Goal: Information Seeking & Learning: Find contact information

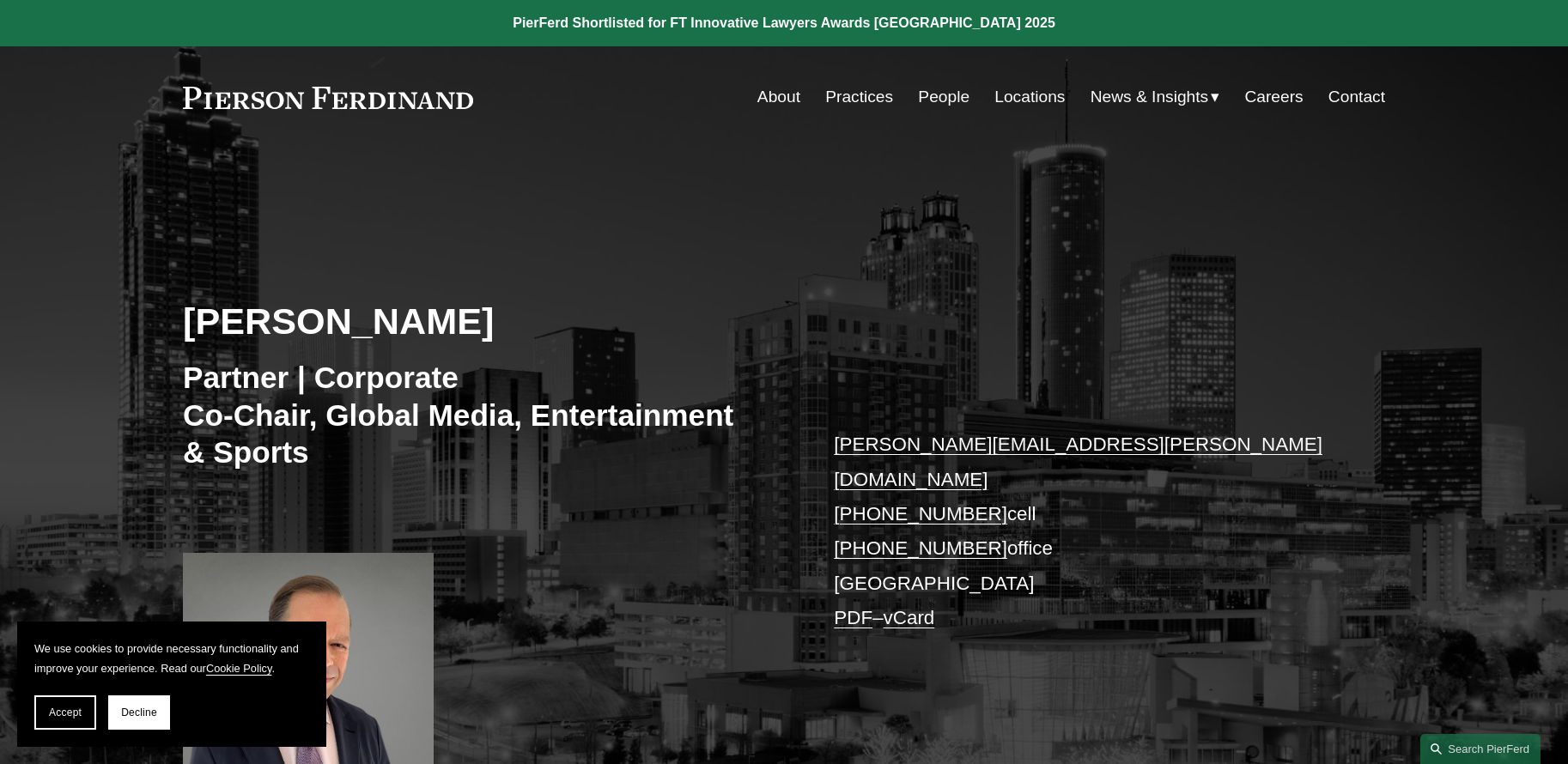
scroll to position [30, 0]
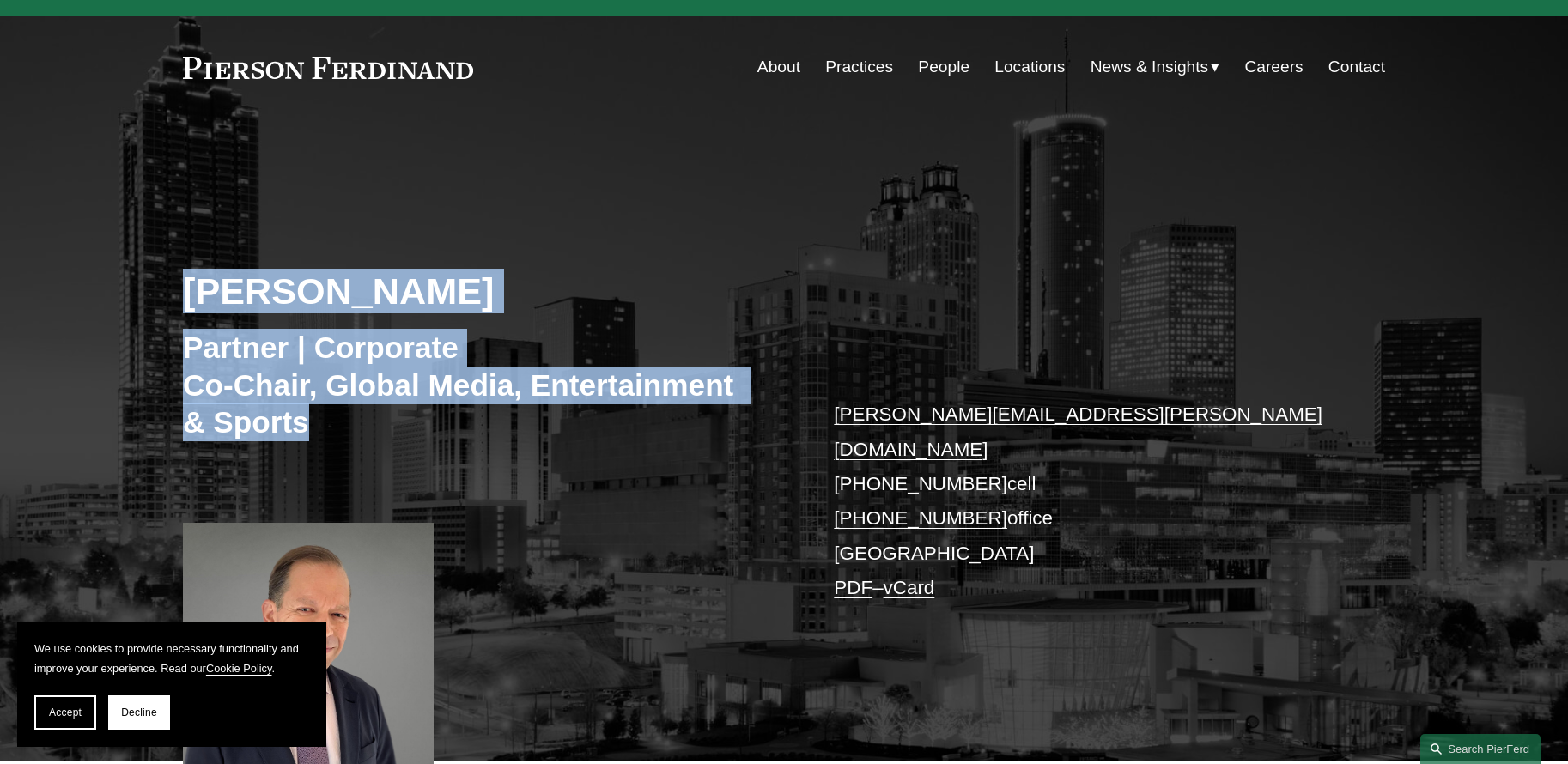
drag, startPoint x: 187, startPoint y: 283, endPoint x: 540, endPoint y: 424, distance: 380.1
click at [540, 424] on div "Steven S. Sidman Partner | Corporate Co-Chair, Global Media, Entertainment & Sp…" at bounding box center [784, 464] width 1568 height 595
click at [540, 424] on h3 "Partner | Corporate Co-Chair, Global Media, Entertainment & Sports" at bounding box center [458, 384] width 551 height 112
drag, startPoint x: 540, startPoint y: 424, endPoint x: 182, endPoint y: 278, distance: 386.6
click at [182, 279] on div "Steven S. Sidman Partner | Corporate Co-Chair, Global Media, Entertainment & Sp…" at bounding box center [784, 464] width 1568 height 595
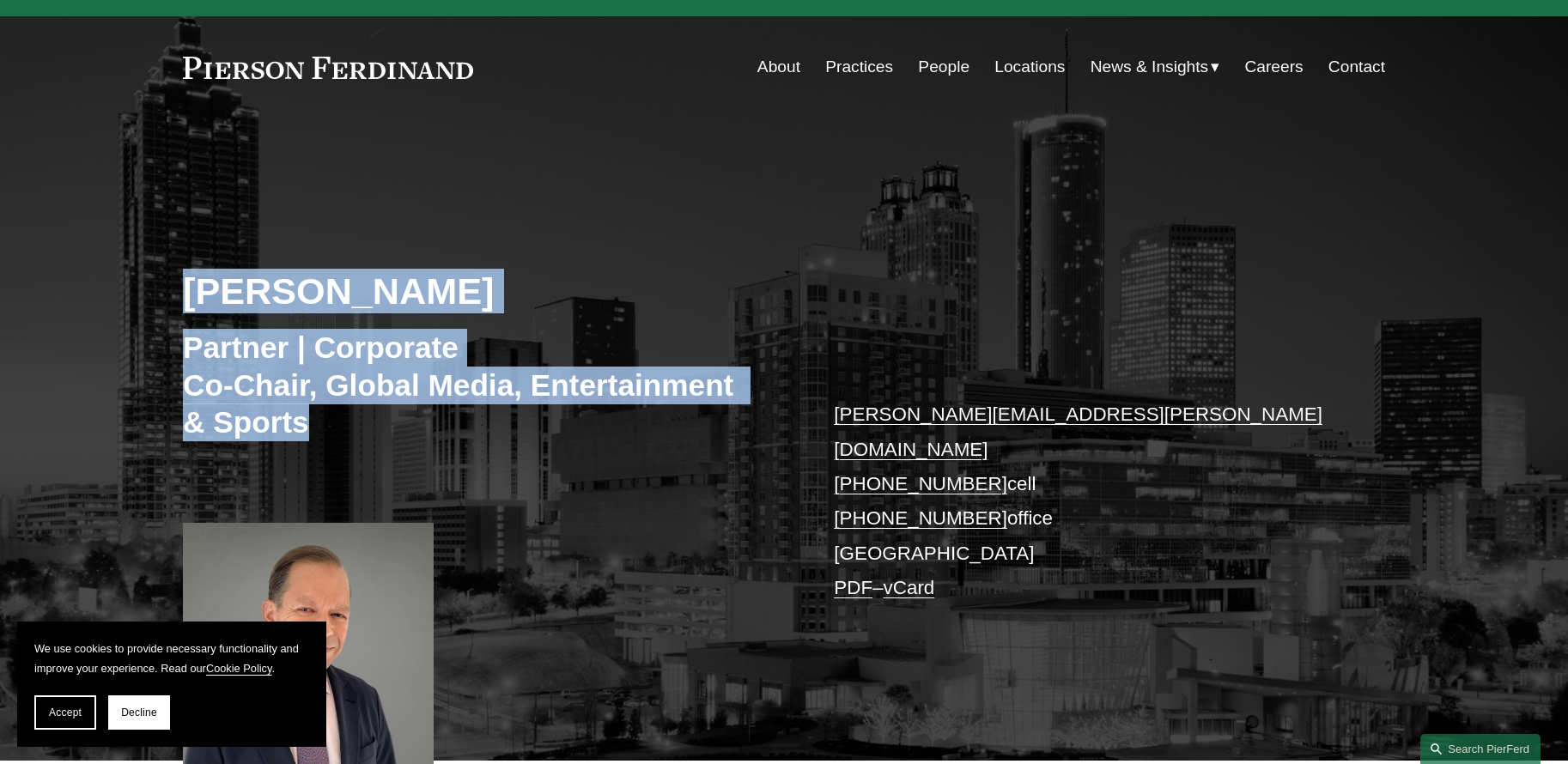
click at [183, 278] on h2 "[PERSON_NAME]" at bounding box center [483, 290] width 601 height 45
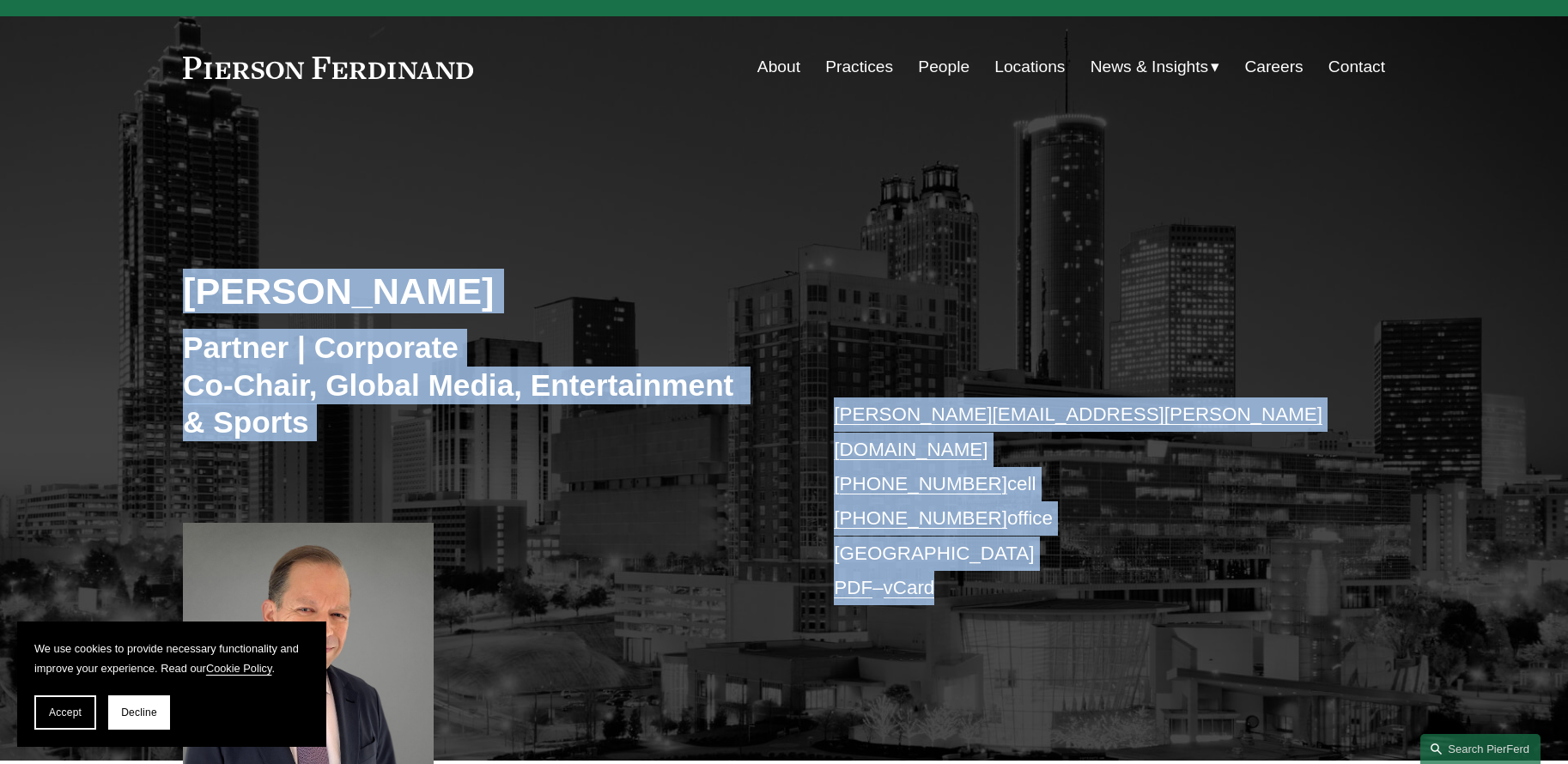
drag, startPoint x: 224, startPoint y: 288, endPoint x: 1117, endPoint y: 562, distance: 934.1
click at [1117, 562] on div "Steven S. Sidman Partner | Corporate Co-Chair, Global Media, Entertainment & Sp…" at bounding box center [784, 464] width 1568 height 595
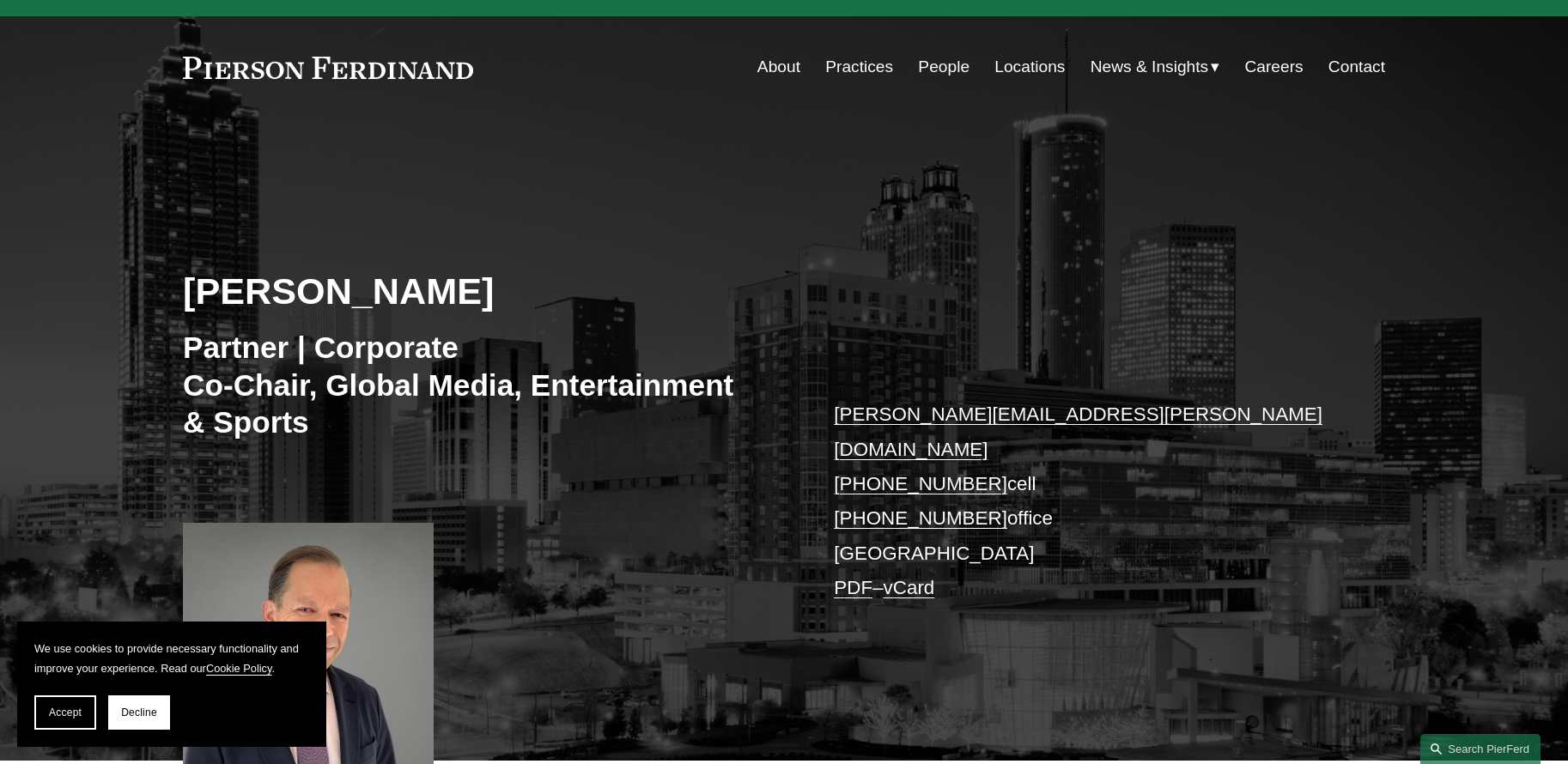
click at [1117, 562] on p "steven.sidman@pierferd.com +1.404.932.3111 cell +1.404.334.0112 office Atlanta …" at bounding box center [1084, 502] width 500 height 208
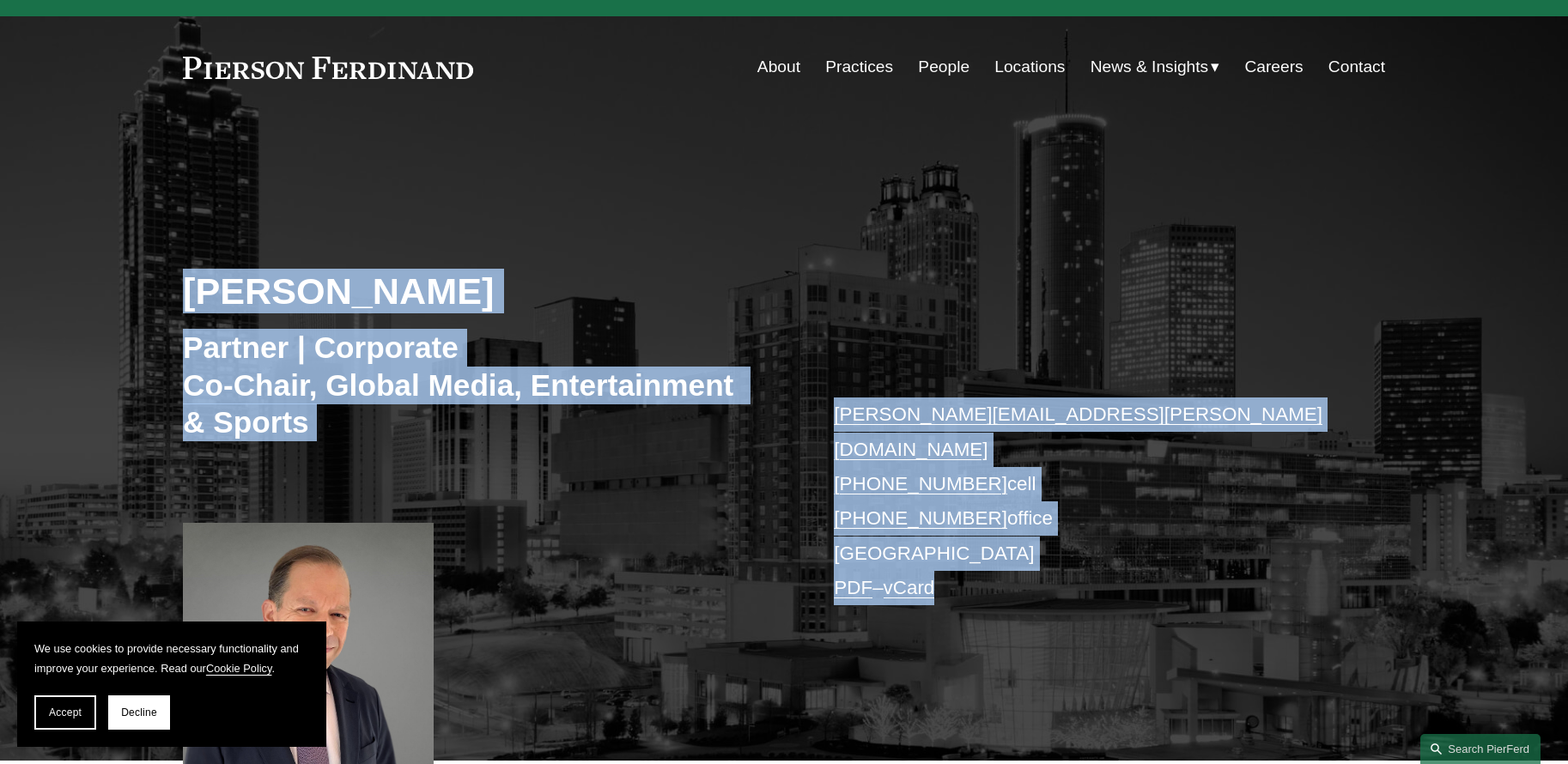
drag, startPoint x: 1055, startPoint y: 577, endPoint x: 187, endPoint y: 259, distance: 924.4
click at [187, 259] on div "Steven S. Sidman Partner | Corporate Co-Chair, Global Media, Entertainment & Sp…" at bounding box center [784, 464] width 1568 height 595
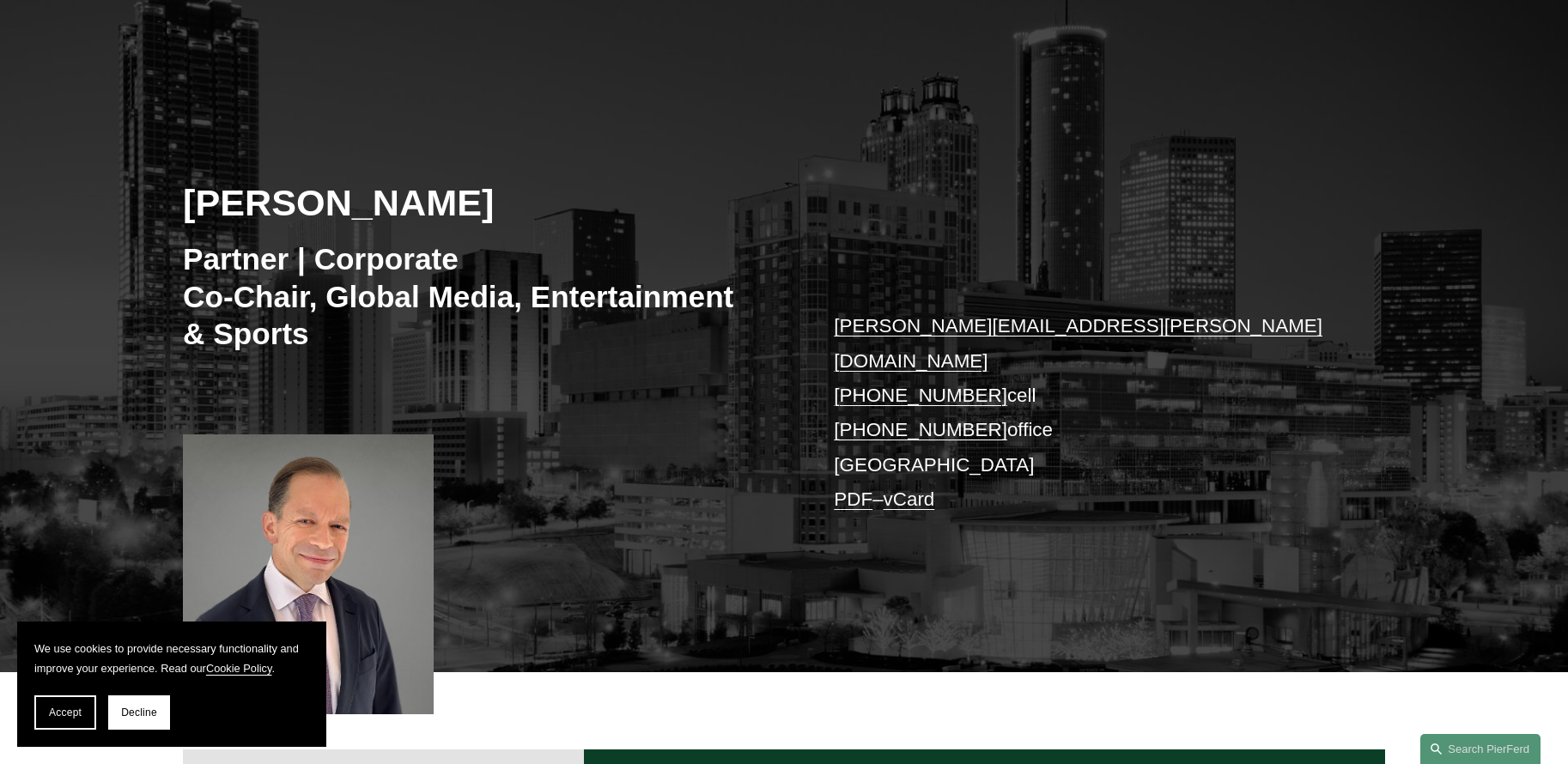
scroll to position [152, 0]
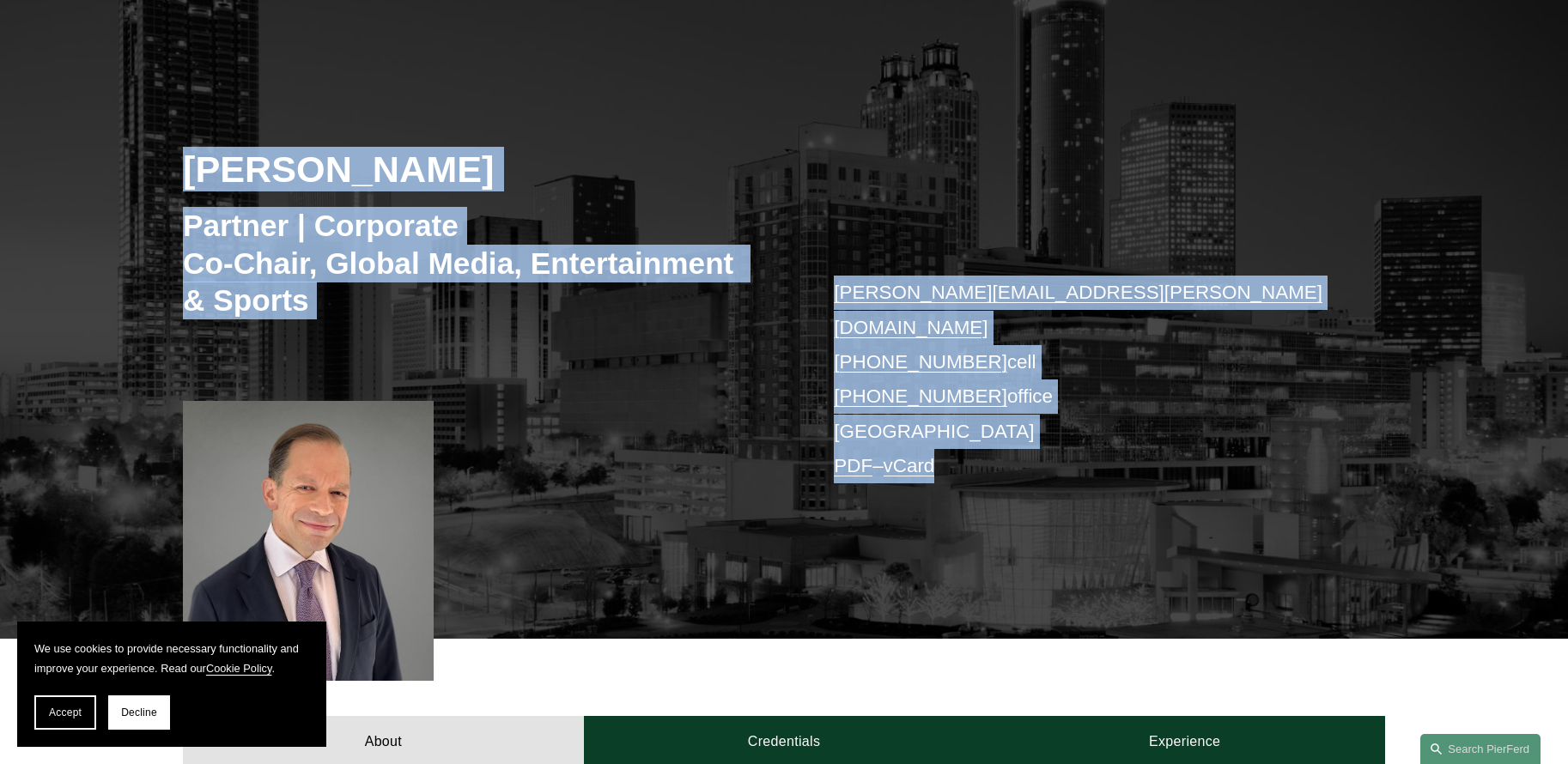
drag, startPoint x: 170, startPoint y: 152, endPoint x: 957, endPoint y: 447, distance: 840.5
click at [957, 447] on div "Steven S. Sidman Partner | Corporate Co-Chair, Global Media, Entertainment & Sp…" at bounding box center [784, 341] width 1568 height 595
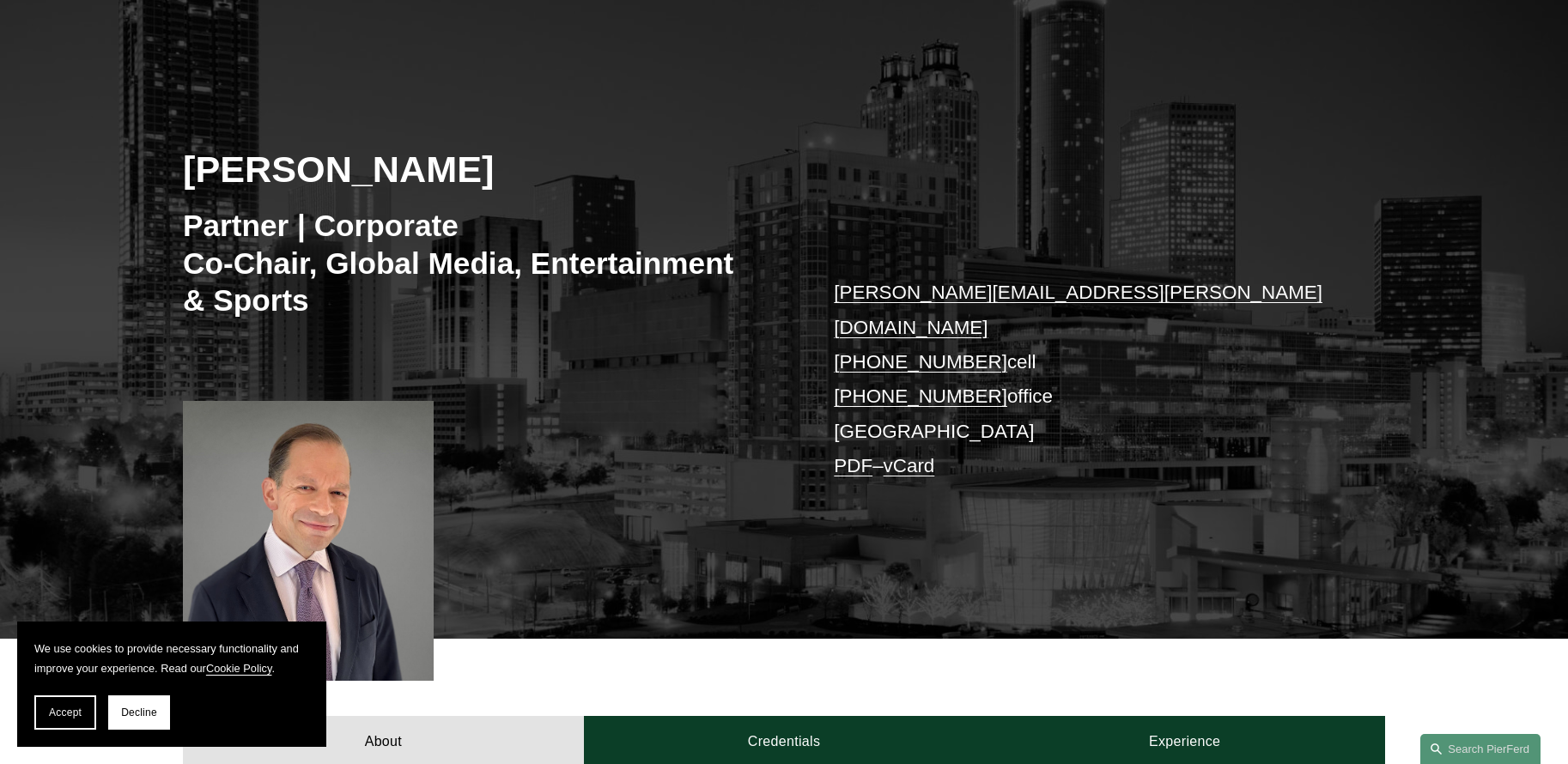
click at [959, 460] on div "Steven S. Sidman Partner | Corporate Co-Chair, Global Media, Entertainment & Sp…" at bounding box center [784, 341] width 1568 height 595
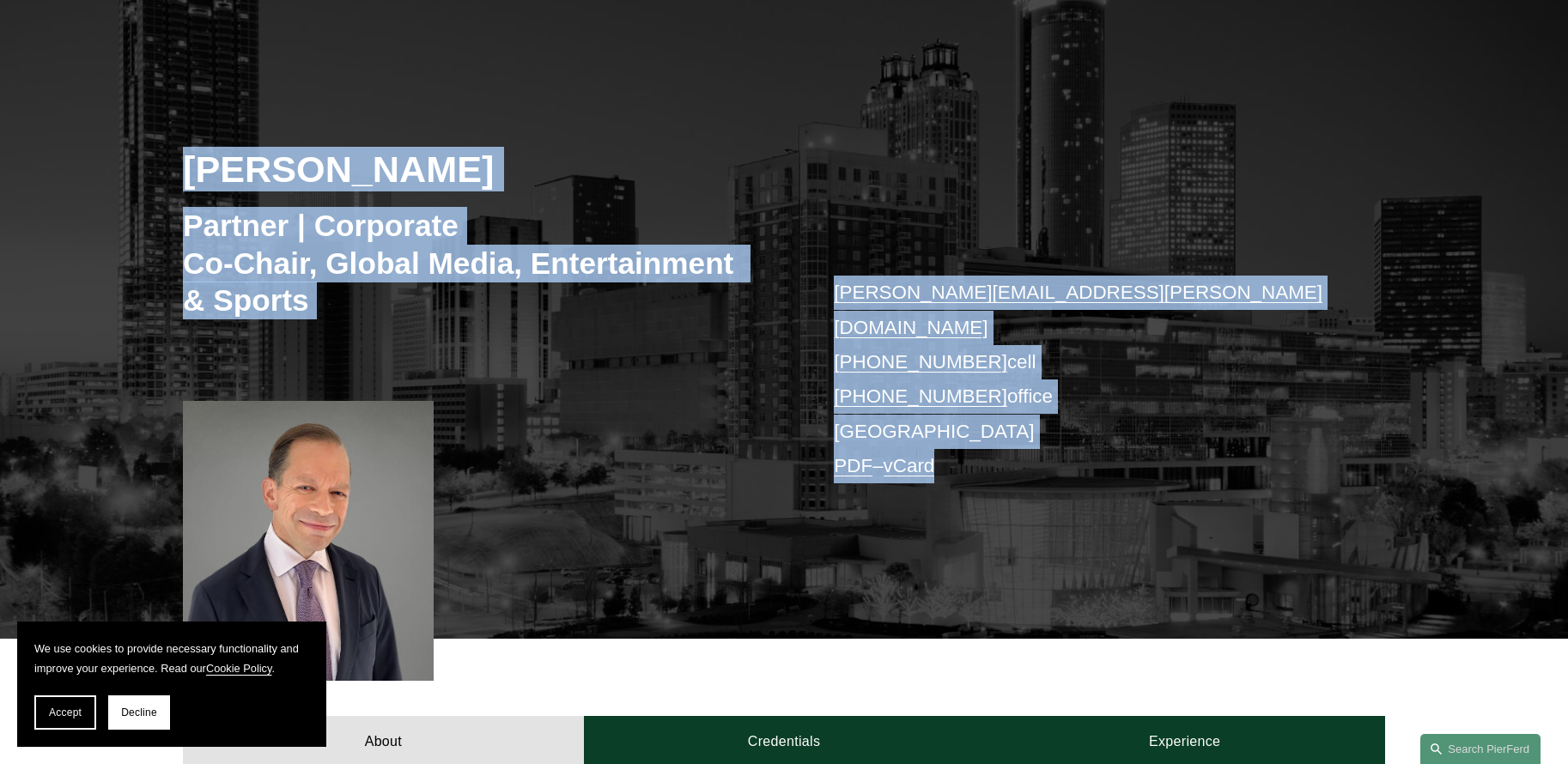
drag, startPoint x: 959, startPoint y: 460, endPoint x: 179, endPoint y: 186, distance: 826.7
click at [179, 186] on div "Steven S. Sidman Partner | Corporate Co-Chair, Global Media, Entertainment & Sp…" at bounding box center [784, 341] width 1568 height 595
drag, startPoint x: 178, startPoint y: 175, endPoint x: 1037, endPoint y: 482, distance: 912.2
click at [1037, 482] on div "Steven S. Sidman Partner | Corporate Co-Chair, Global Media, Entertainment & Sp…" at bounding box center [784, 341] width 1568 height 595
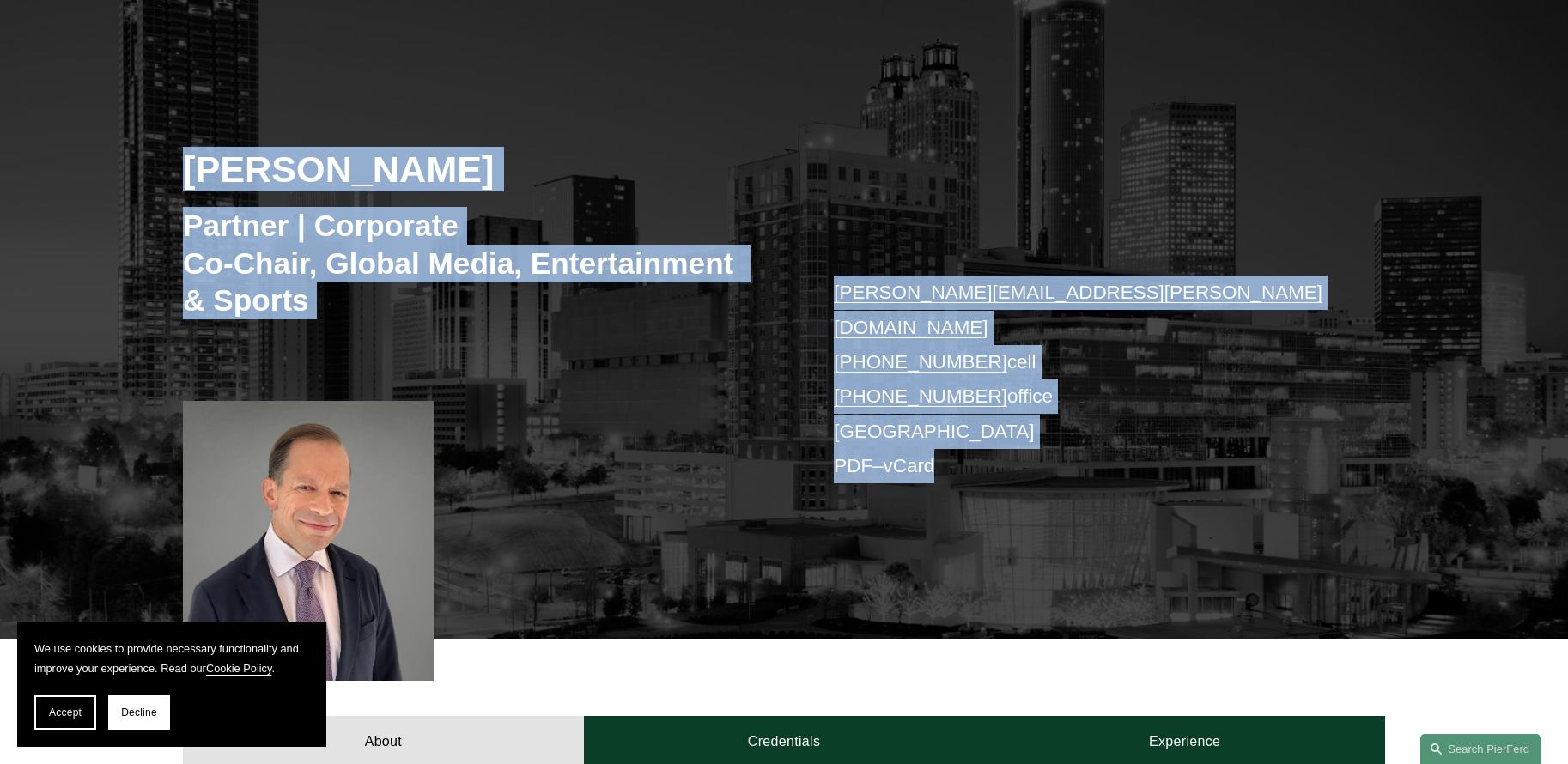
click at [1036, 490] on div "Steven S. Sidman Partner | Corporate Co-Chair, Global Media, Entertainment & Sp…" at bounding box center [784, 341] width 1568 height 595
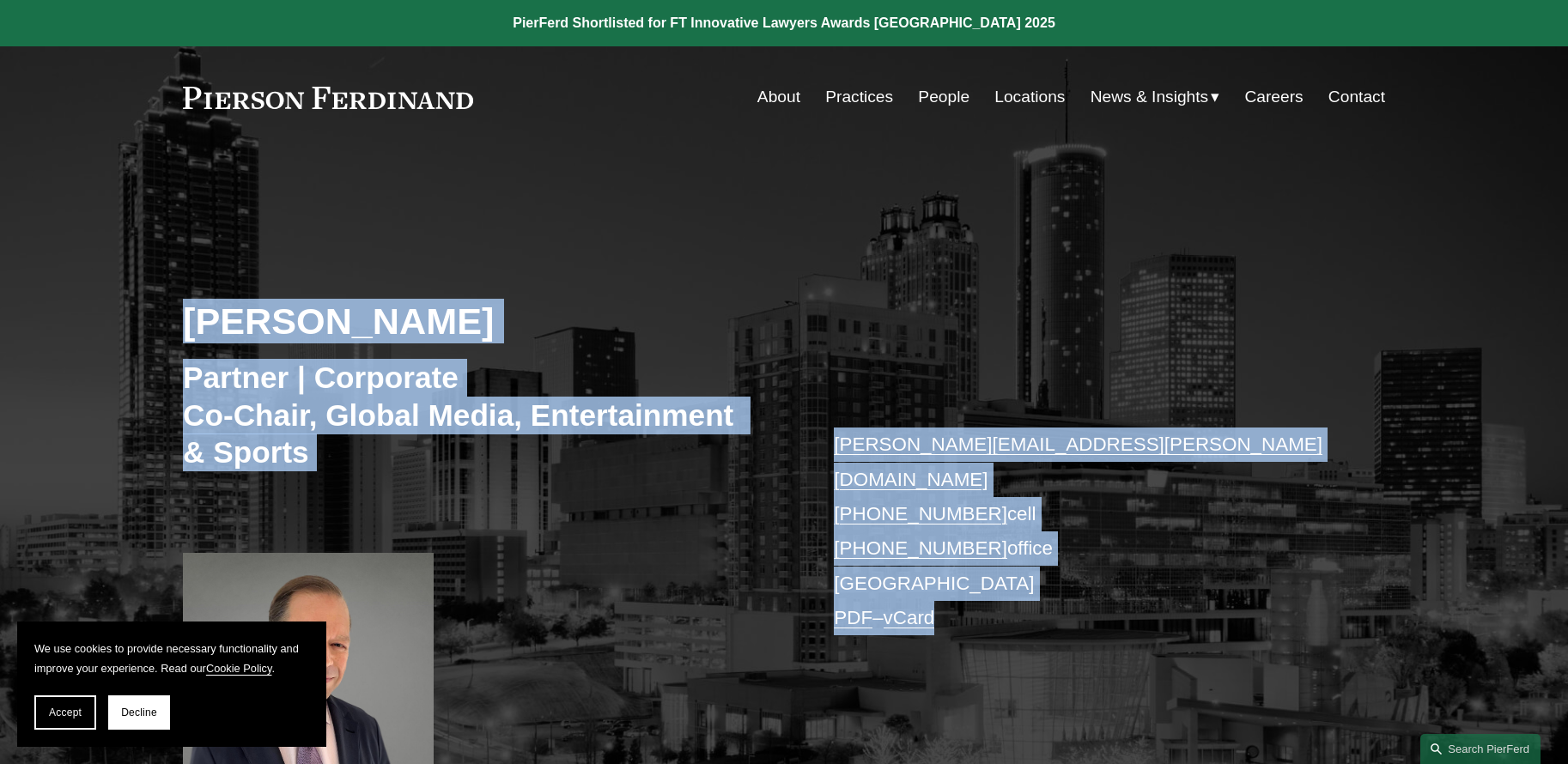
drag, startPoint x: 1036, startPoint y: 490, endPoint x: 119, endPoint y: 127, distance: 986.2
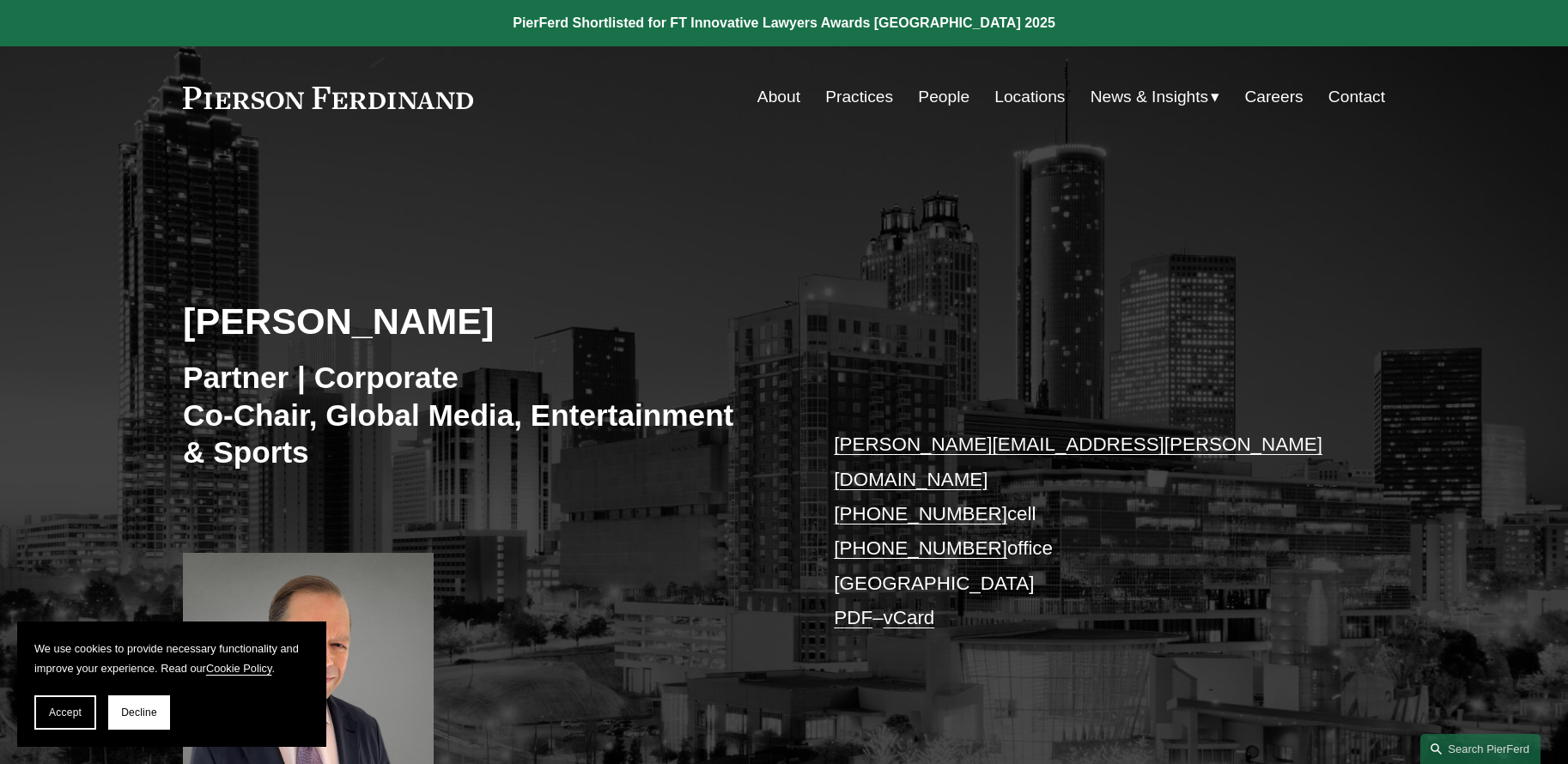
click at [119, 127] on div "Skip to Content About Practices People Locations" at bounding box center [784, 97] width 1568 height 101
drag, startPoint x: 133, startPoint y: 79, endPoint x: 1076, endPoint y: 616, distance: 1085.2
click at [648, 219] on div "Steven S. Sidman Partner | Corporate Co-Chair, Global Media, Entertainment & Sp…" at bounding box center [784, 494] width 1568 height 595
drag, startPoint x: 181, startPoint y: 94, endPoint x: 671, endPoint y: 431, distance: 594.7
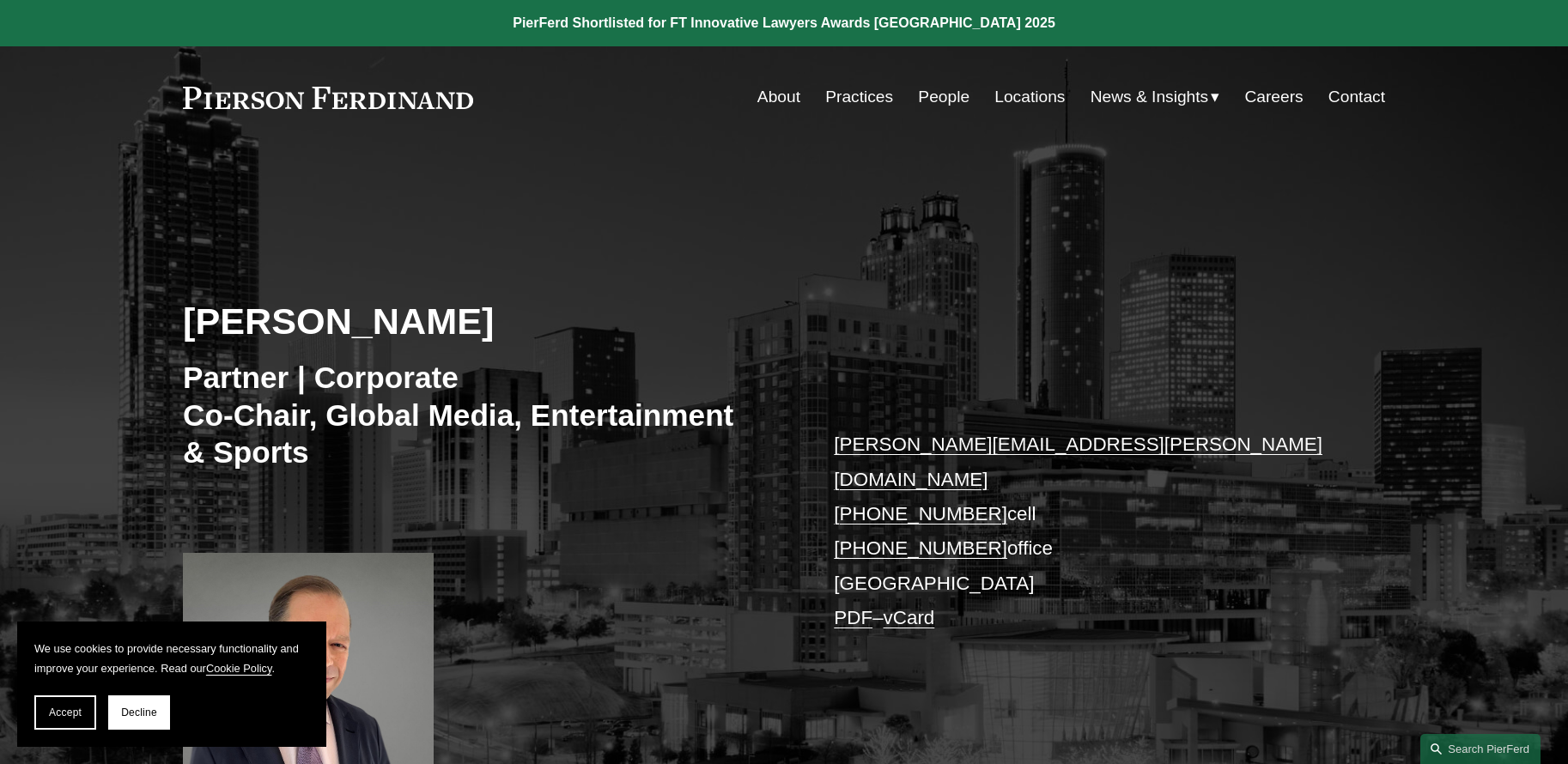
click at [654, 427] on h3 "Partner | Corporate Co-Chair, Global Media, Entertainment & Sports" at bounding box center [458, 414] width 551 height 112
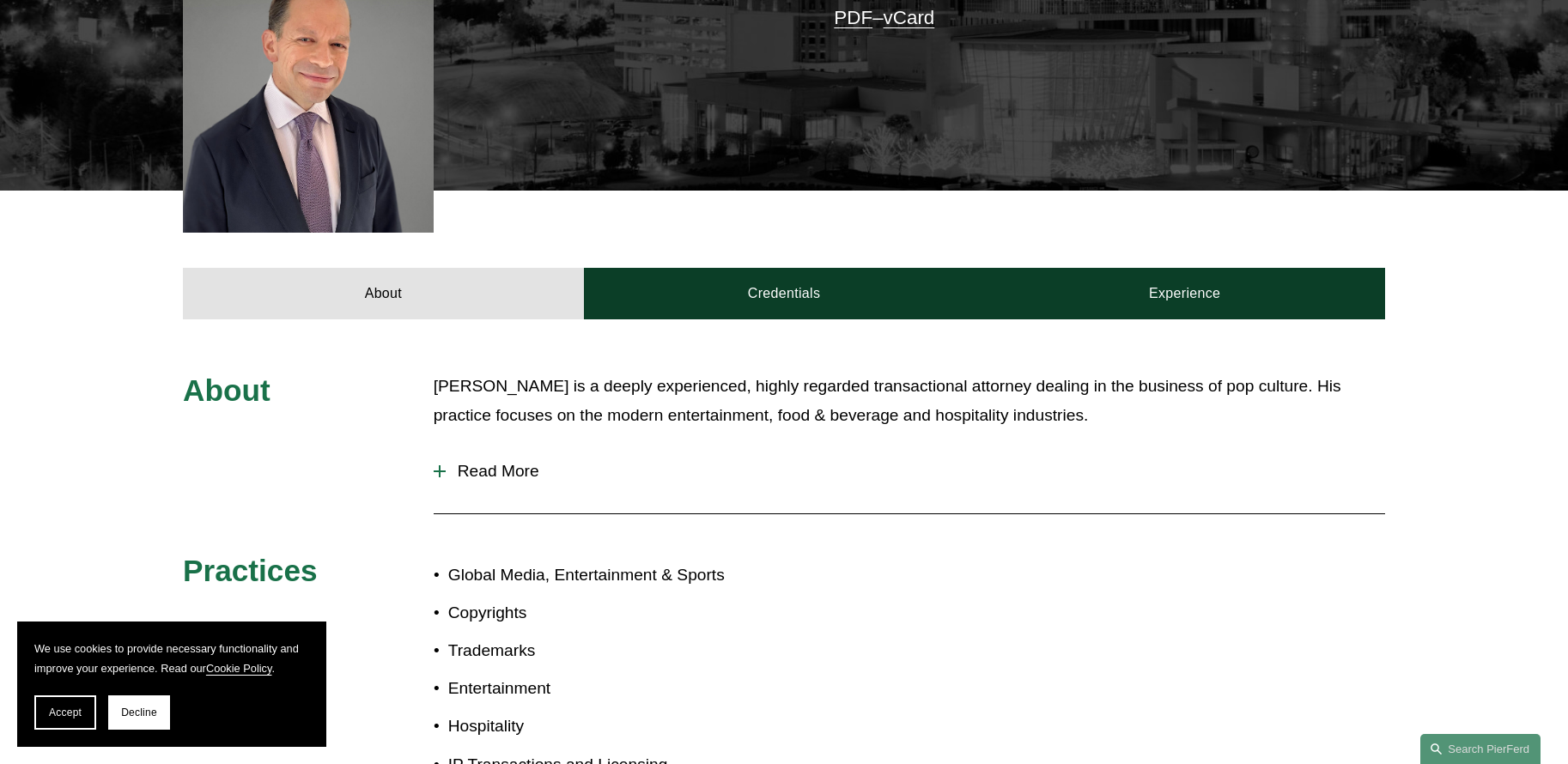
scroll to position [48, 0]
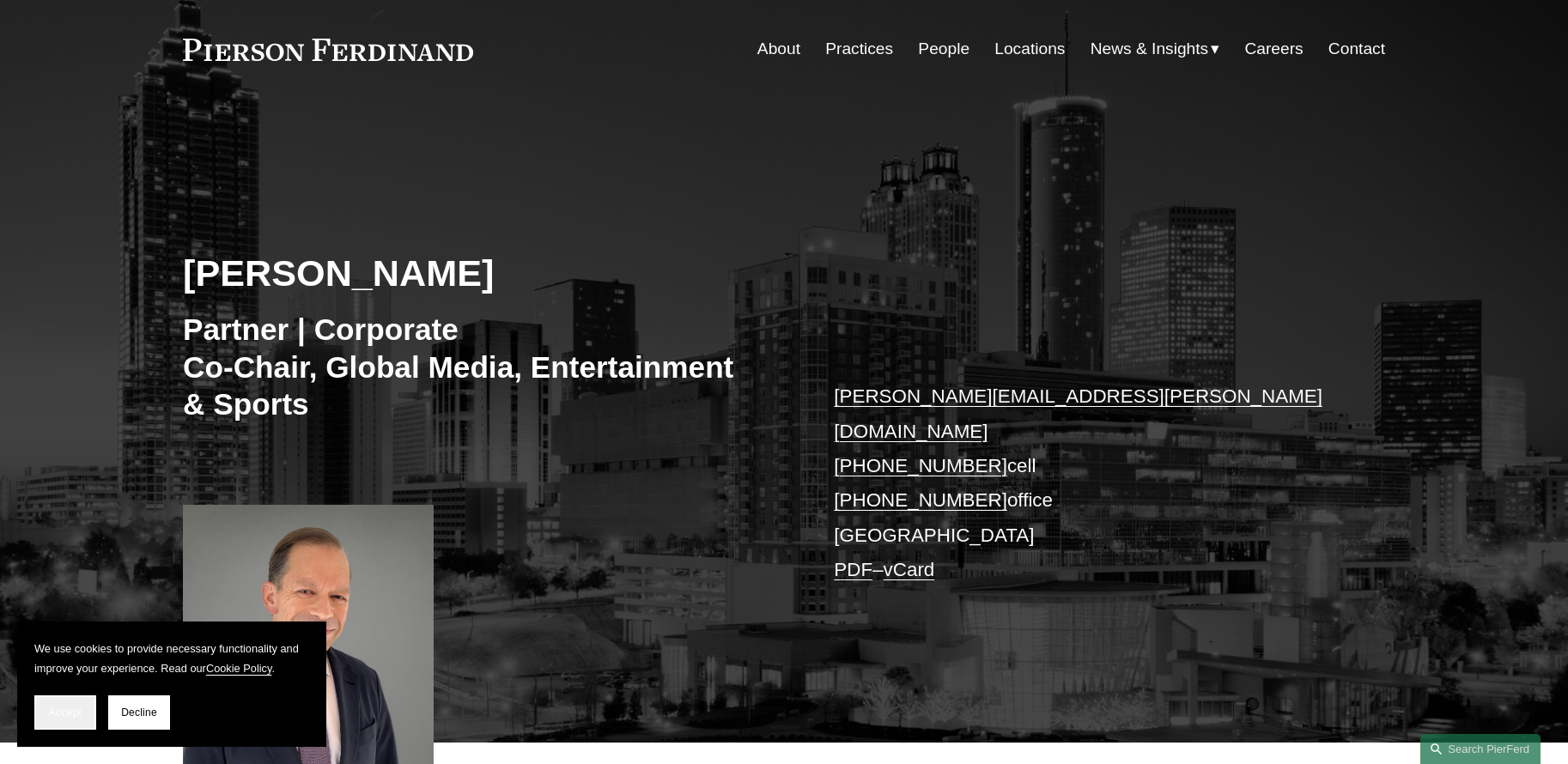
click at [58, 716] on span "Accept" at bounding box center [66, 712] width 33 height 12
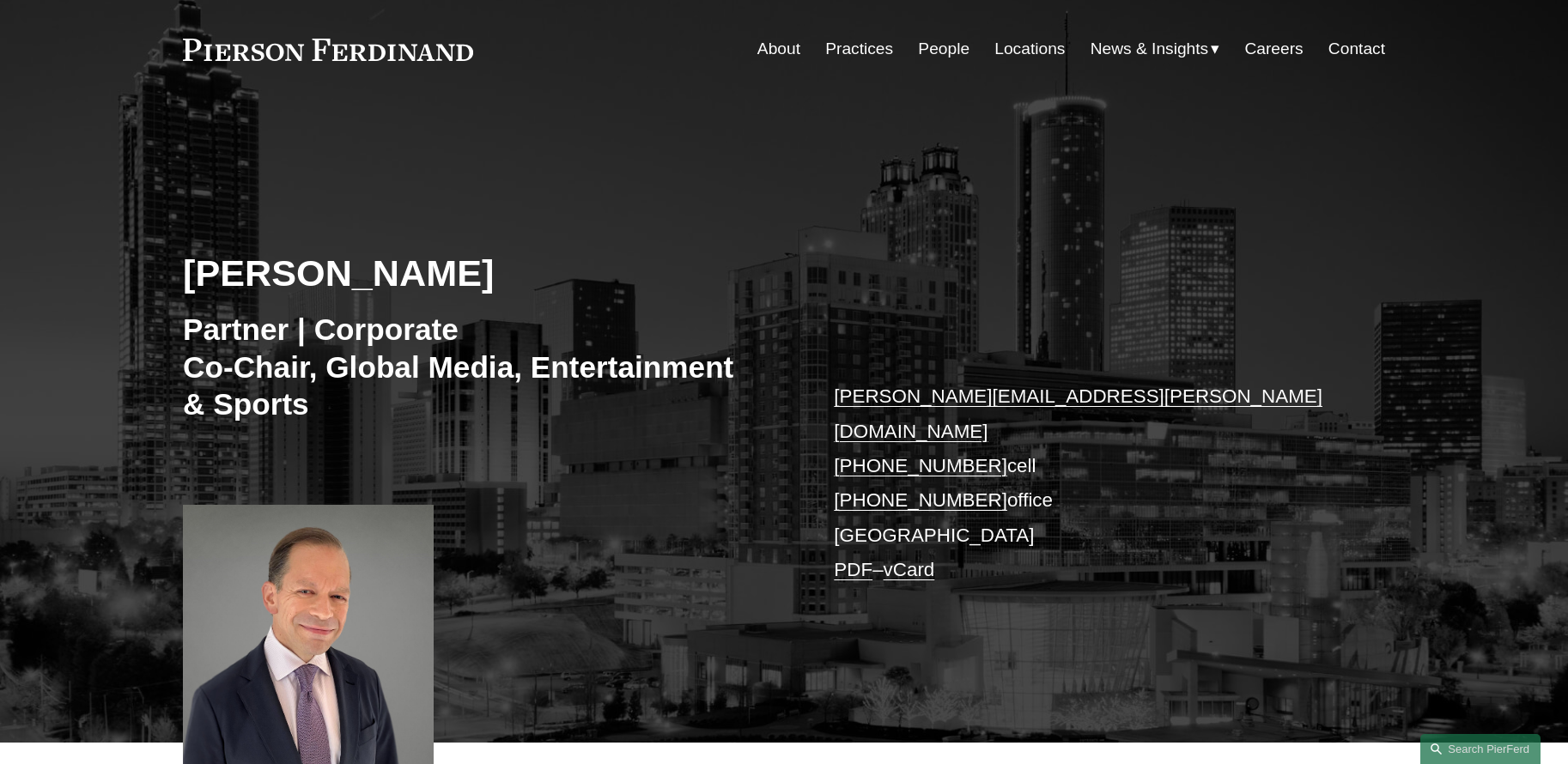
click at [771, 49] on link "About" at bounding box center [779, 49] width 43 height 33
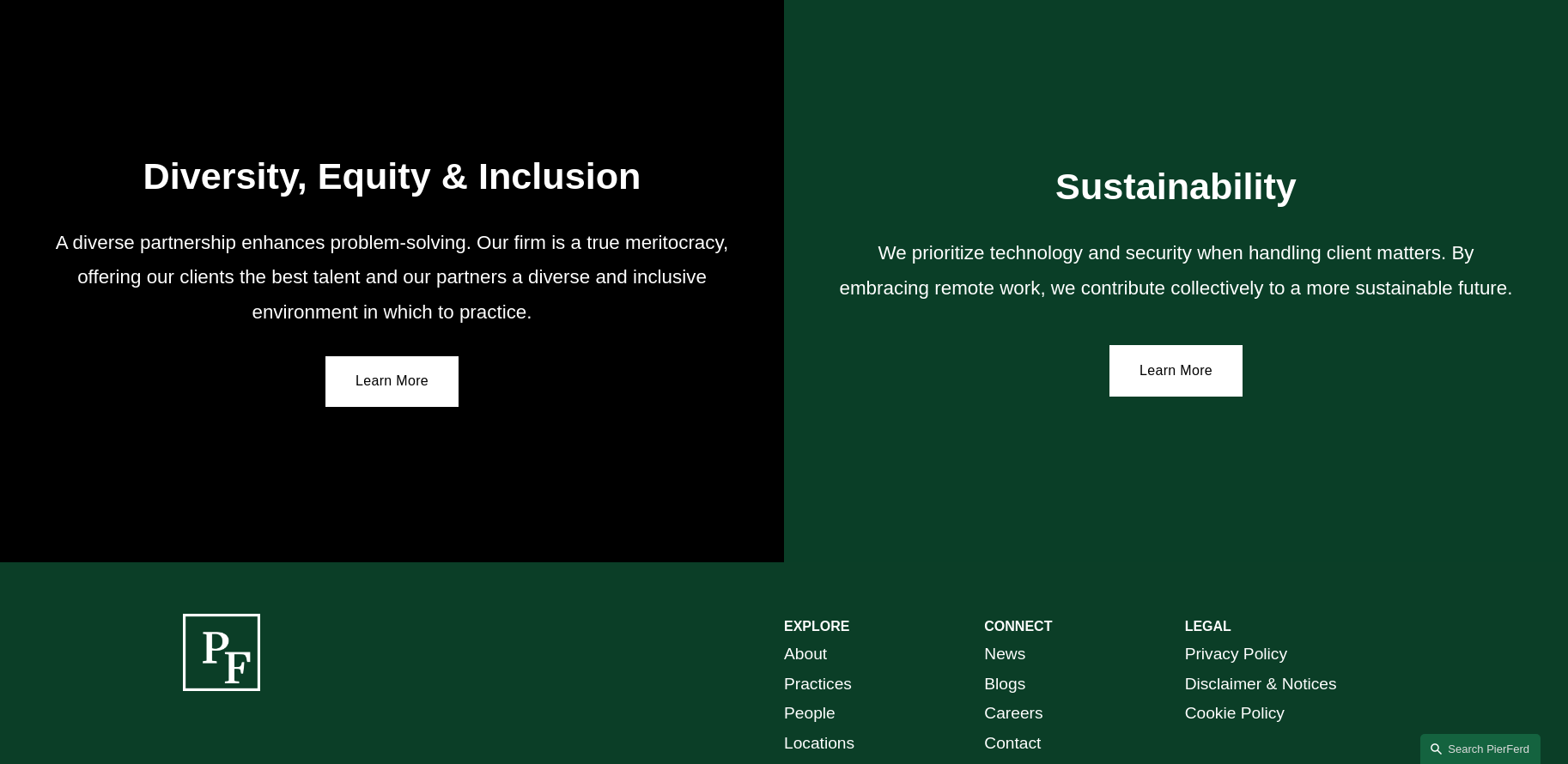
scroll to position [2964, 0]
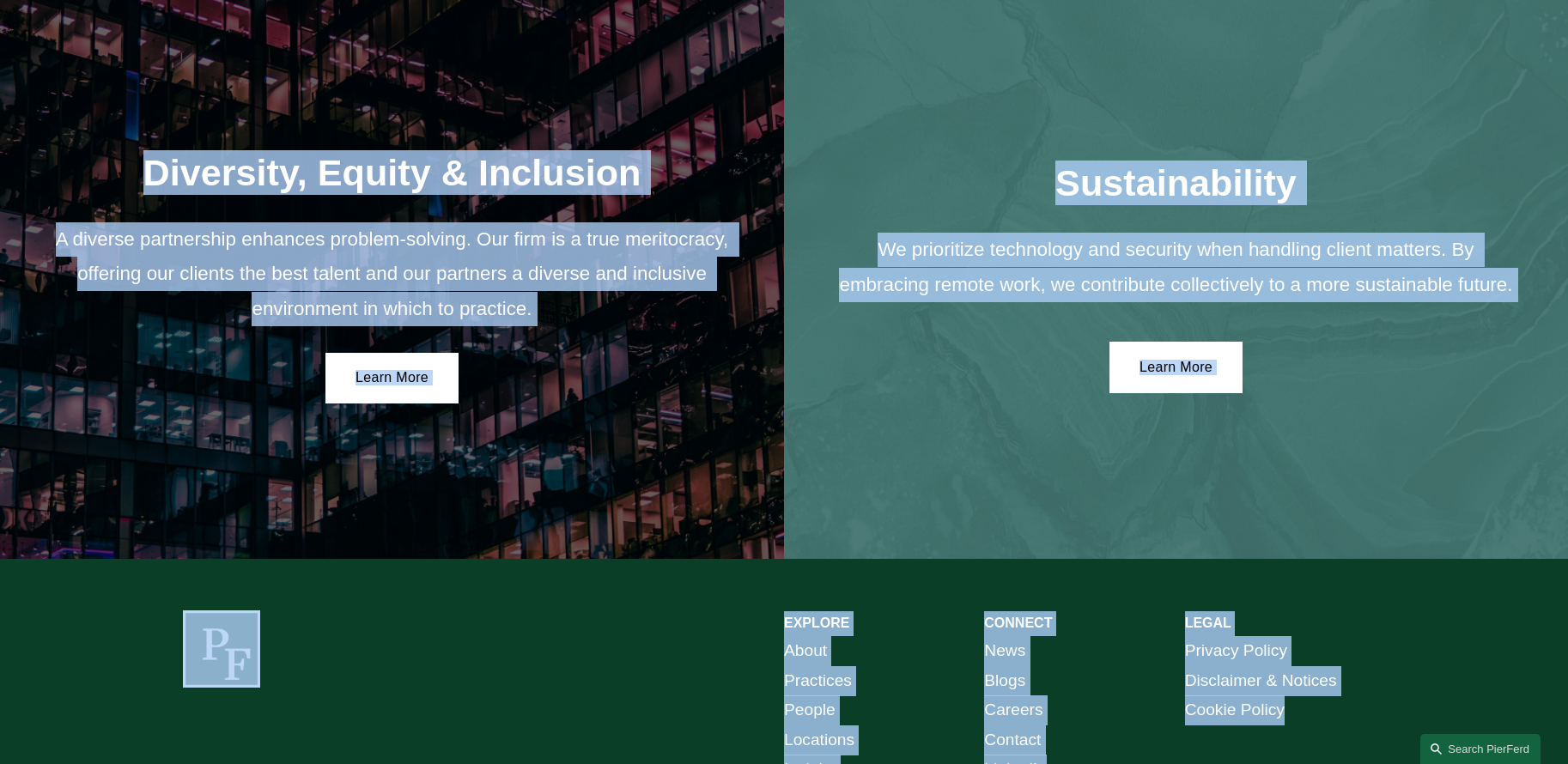
drag, startPoint x: 125, startPoint y: 170, endPoint x: 1370, endPoint y: 741, distance: 1369.7
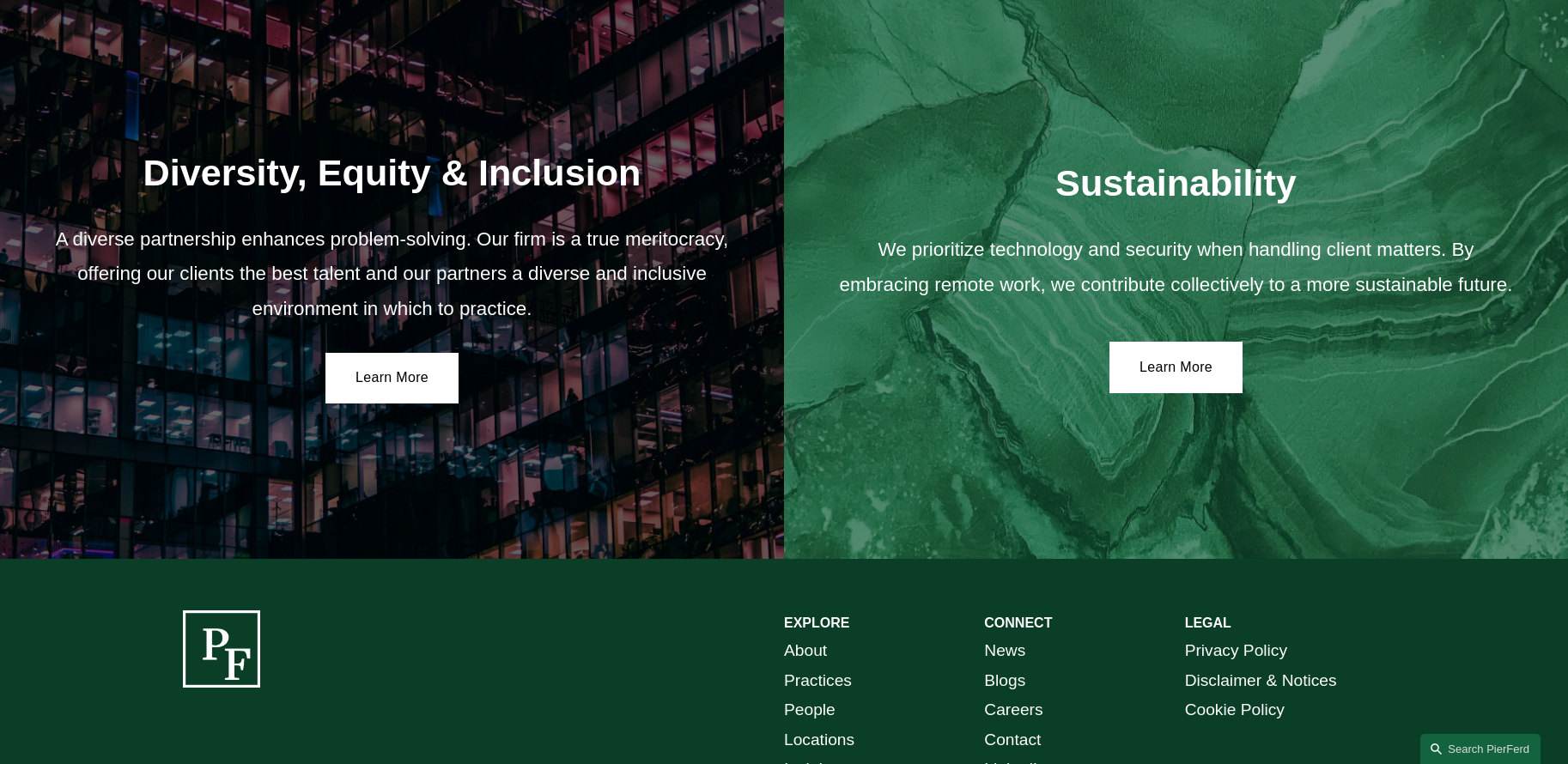
click at [1370, 741] on div "Privacy Policy Disclaimer & Notices Cookie Policy" at bounding box center [1284, 700] width 200 height 129
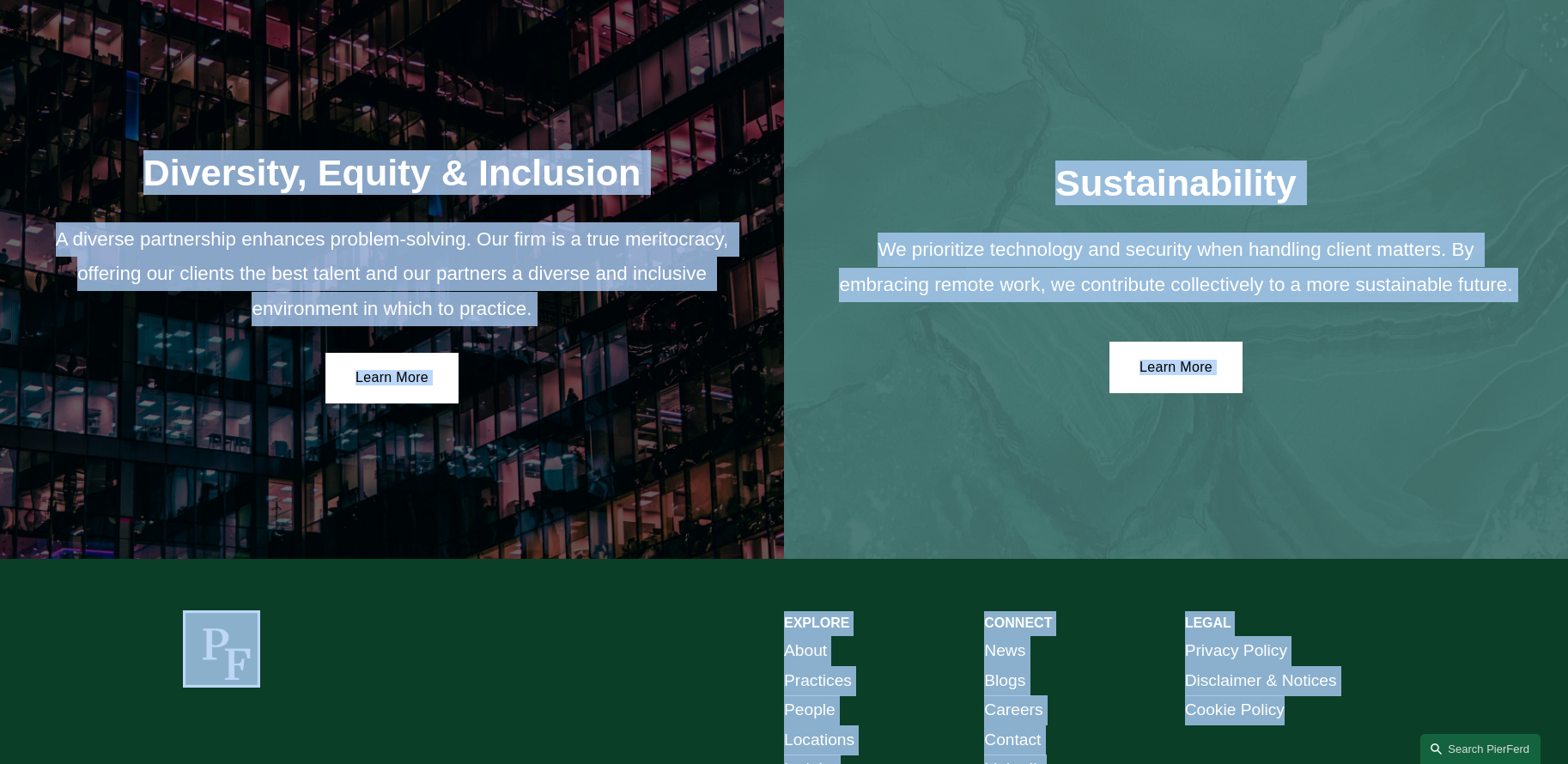
drag, startPoint x: 1370, startPoint y: 741, endPoint x: 47, endPoint y: 106, distance: 1467.5
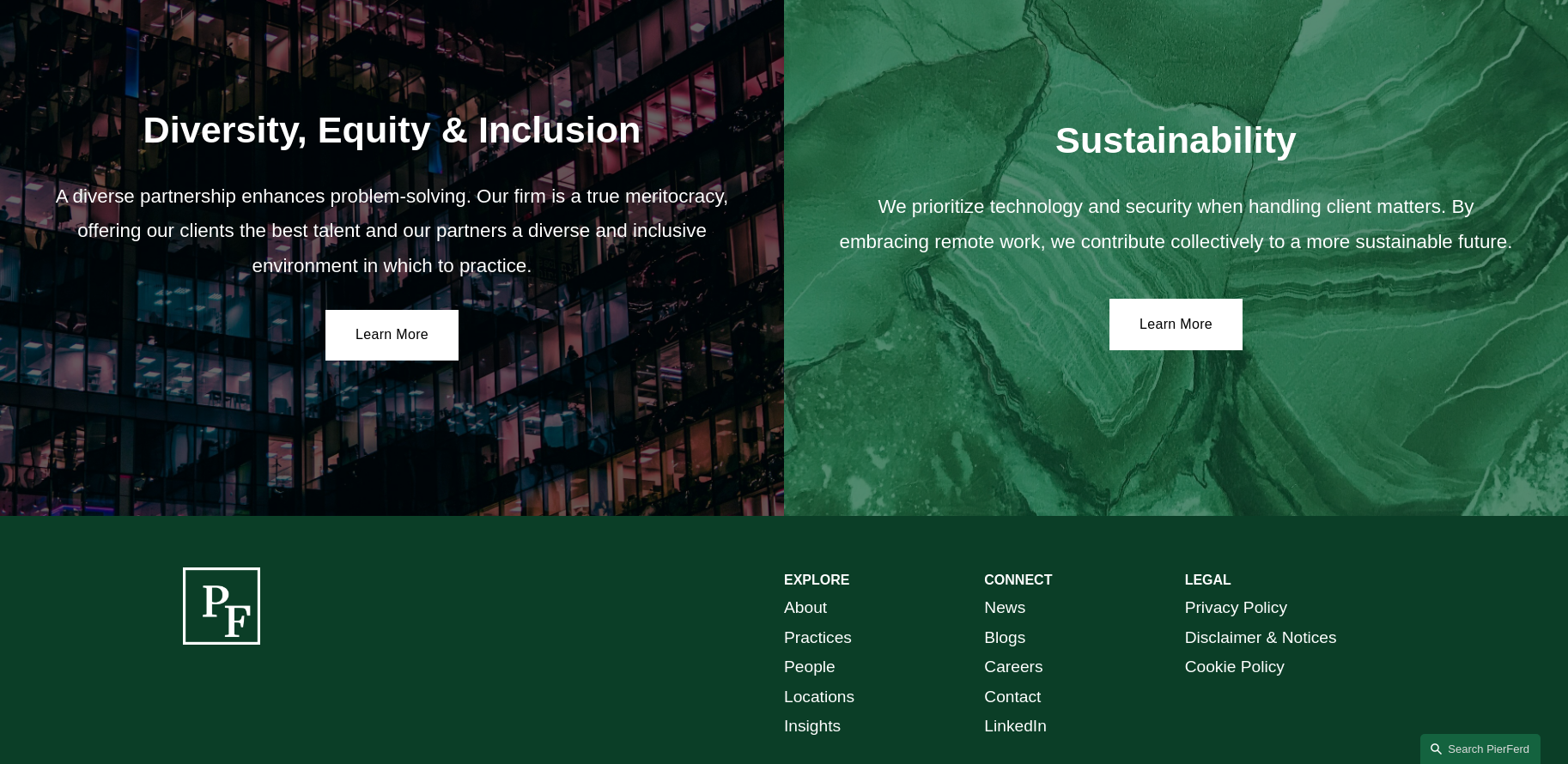
click at [190, 388] on div "Diversity, Equity & Inclusion A diverse partnership enhances problem-solving. O…" at bounding box center [392, 234] width 784 height 564
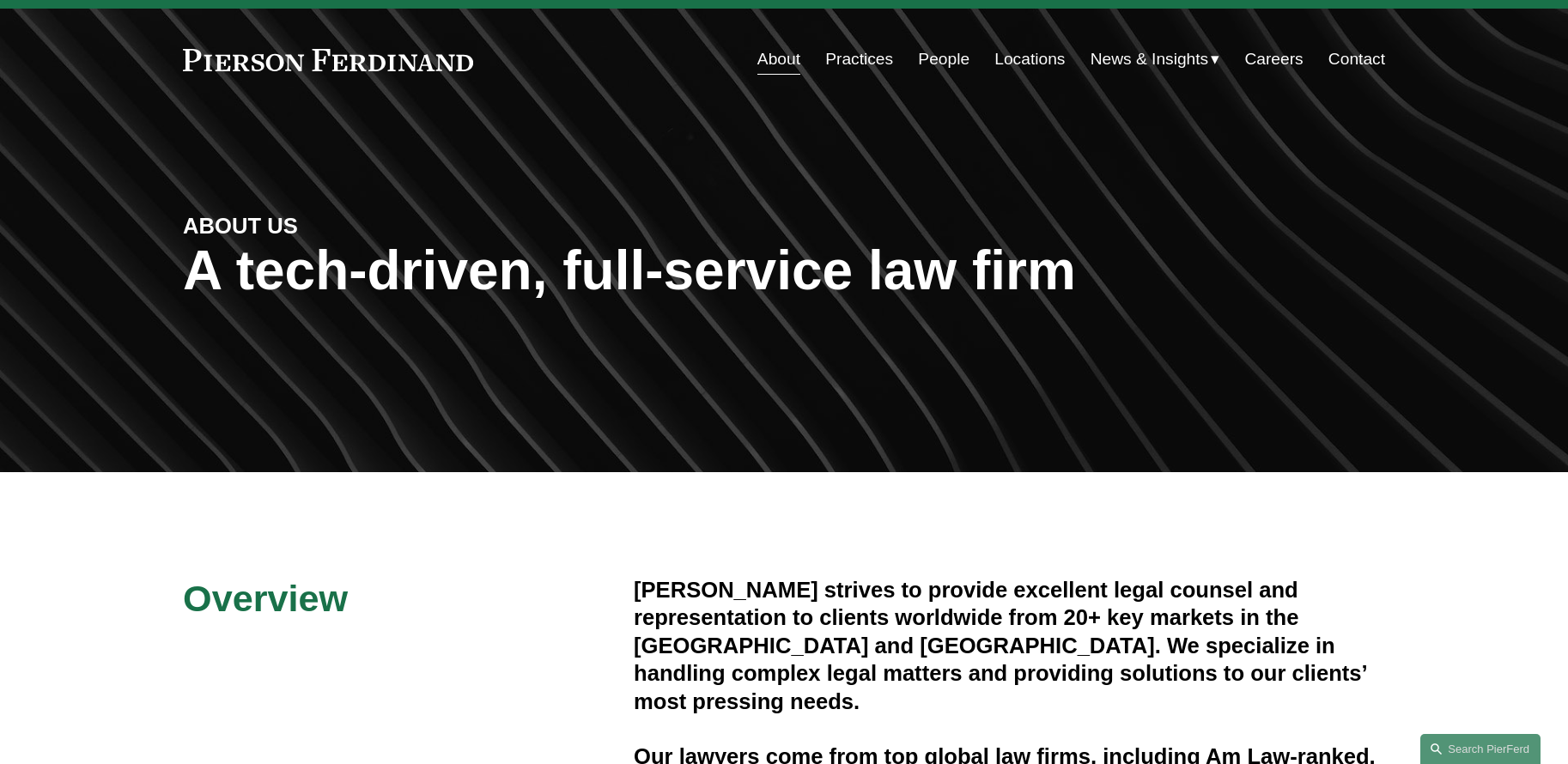
scroll to position [0, 0]
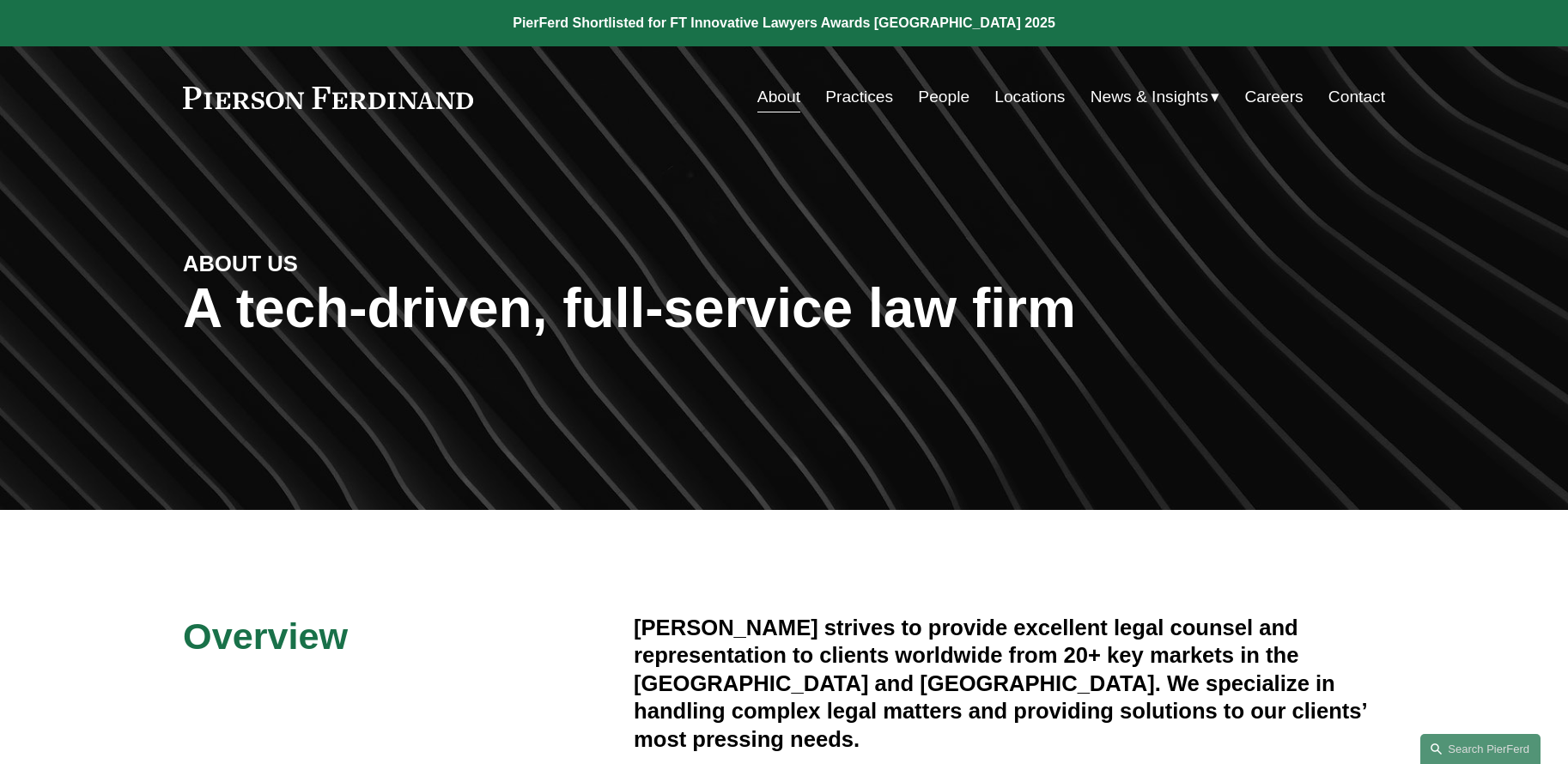
click at [872, 97] on link "Practices" at bounding box center [859, 97] width 68 height 33
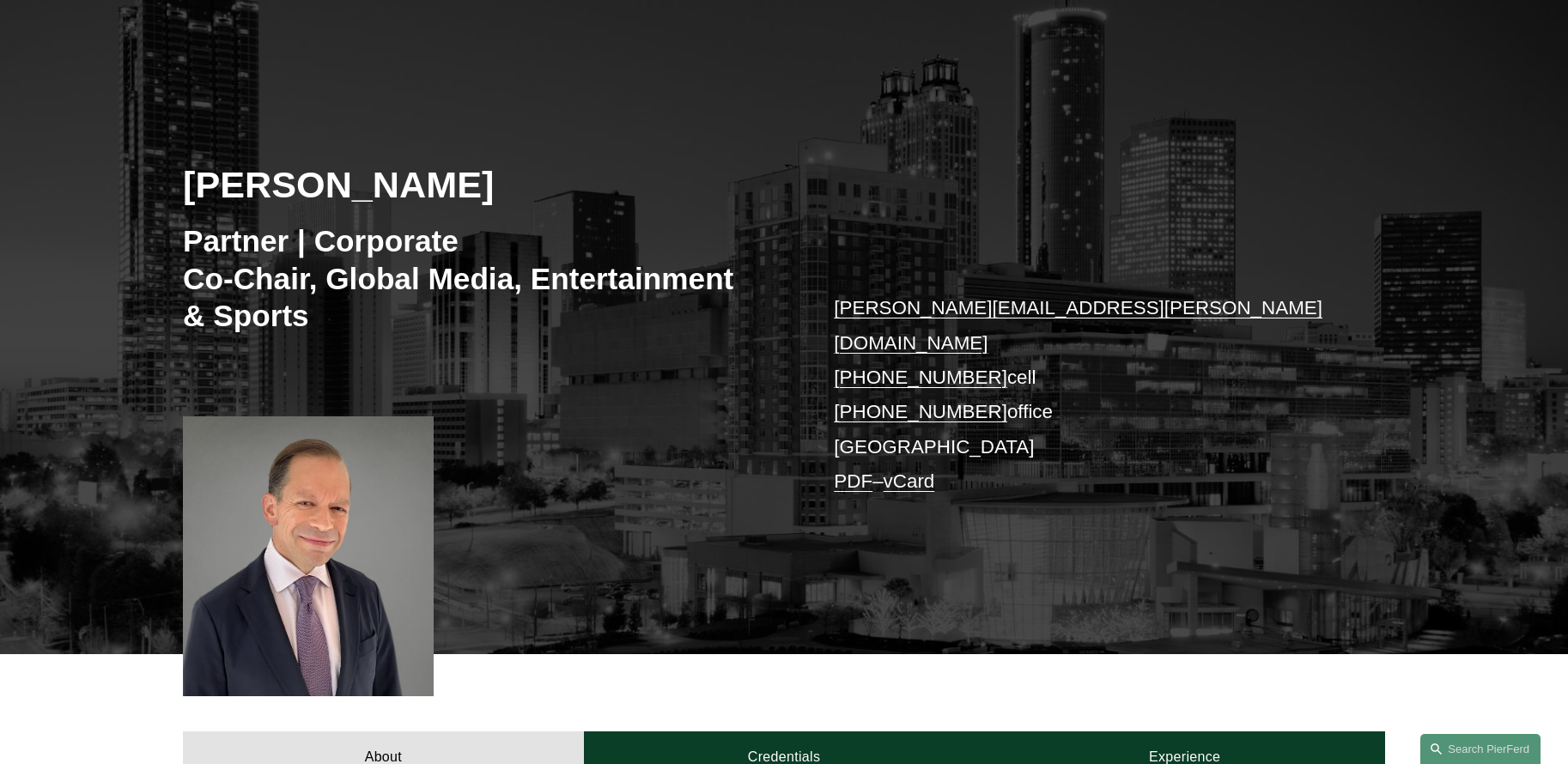
scroll to position [155, 0]
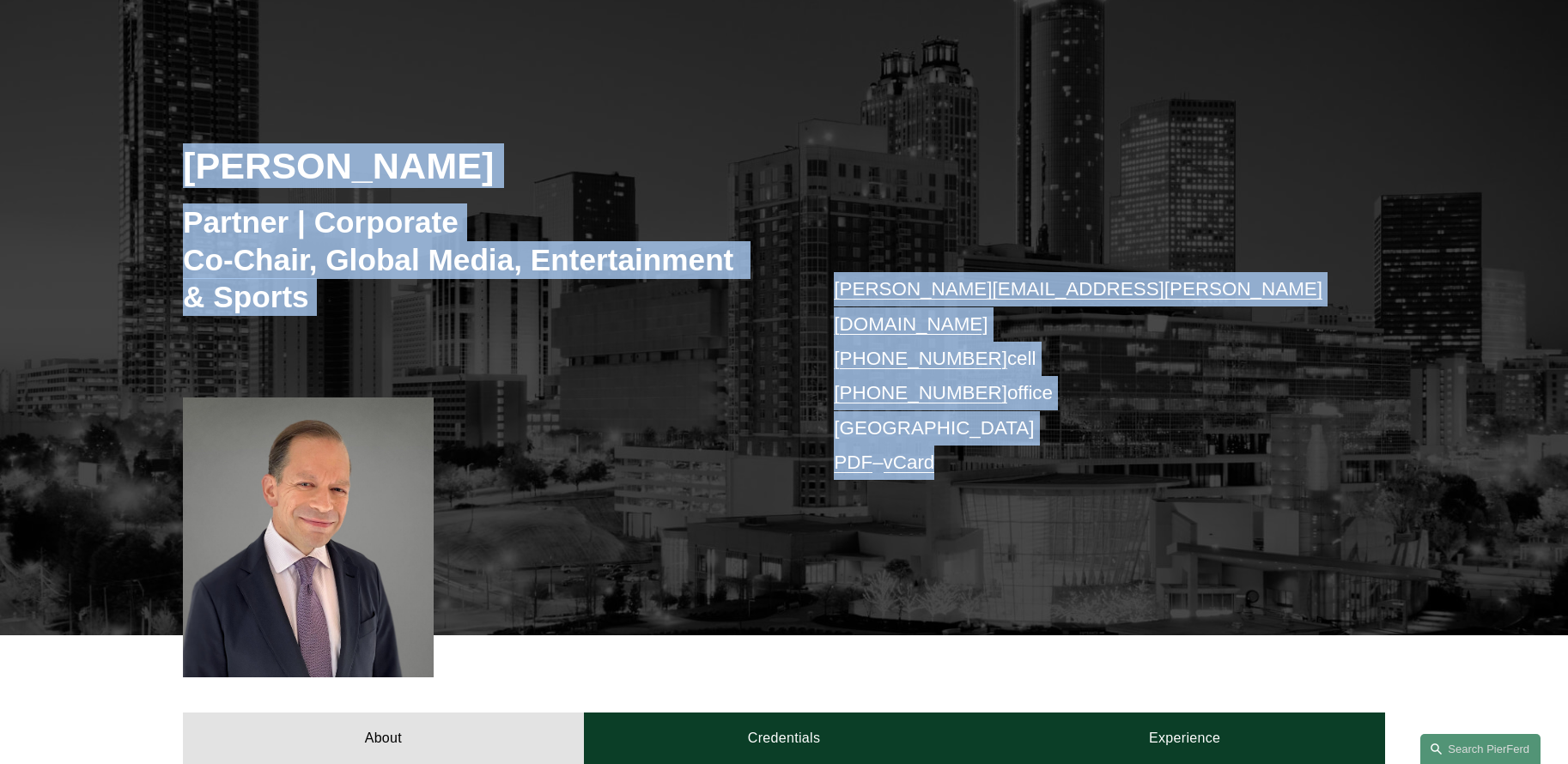
drag, startPoint x: 172, startPoint y: 158, endPoint x: 1082, endPoint y: 464, distance: 960.1
click at [1082, 464] on div "Steven S. Sidman Partner | Corporate Co-Chair, Global Media, Entertainment & Sp…" at bounding box center [784, 338] width 1568 height 595
drag, startPoint x: 167, startPoint y: 134, endPoint x: 988, endPoint y: 466, distance: 885.6
click at [988, 466] on div "Steven S. Sidman Partner | Corporate Co-Chair, Global Media, Entertainment & Sp…" at bounding box center [784, 338] width 1568 height 595
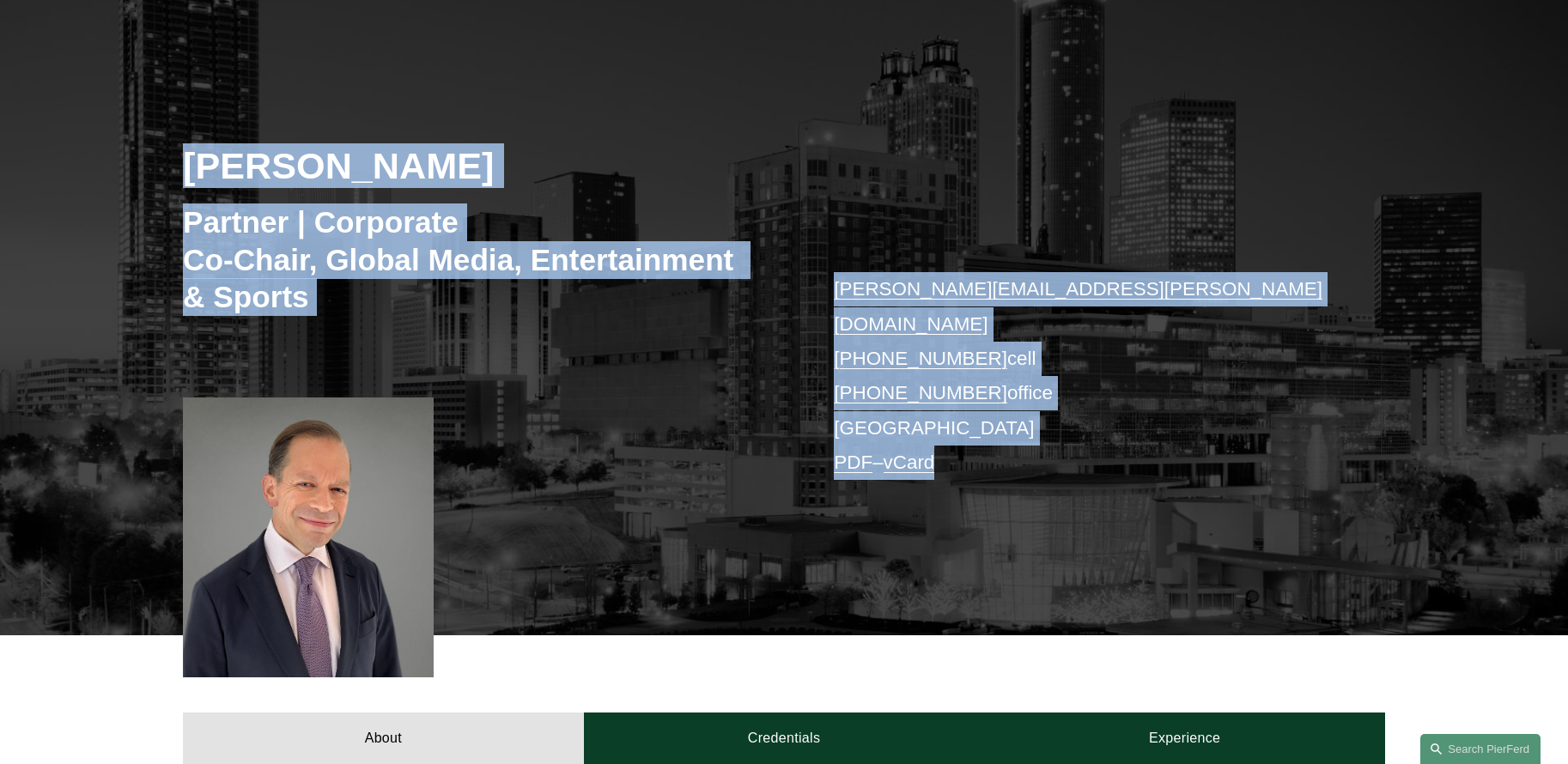
click at [988, 466] on div "Steven S. Sidman Partner | Corporate Co-Chair, Global Media, Entertainment & Sp…" at bounding box center [784, 338] width 1568 height 595
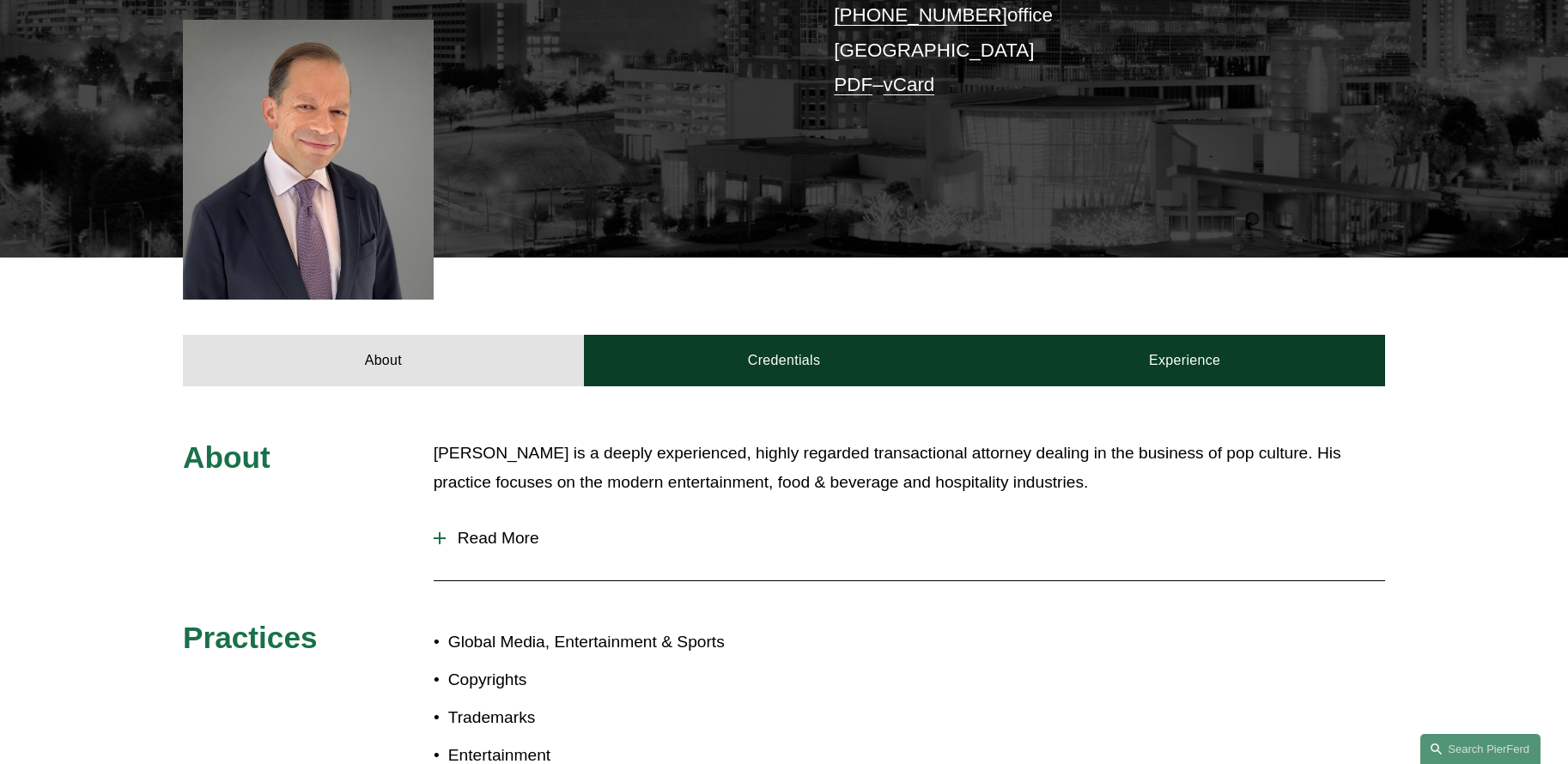
scroll to position [537, 0]
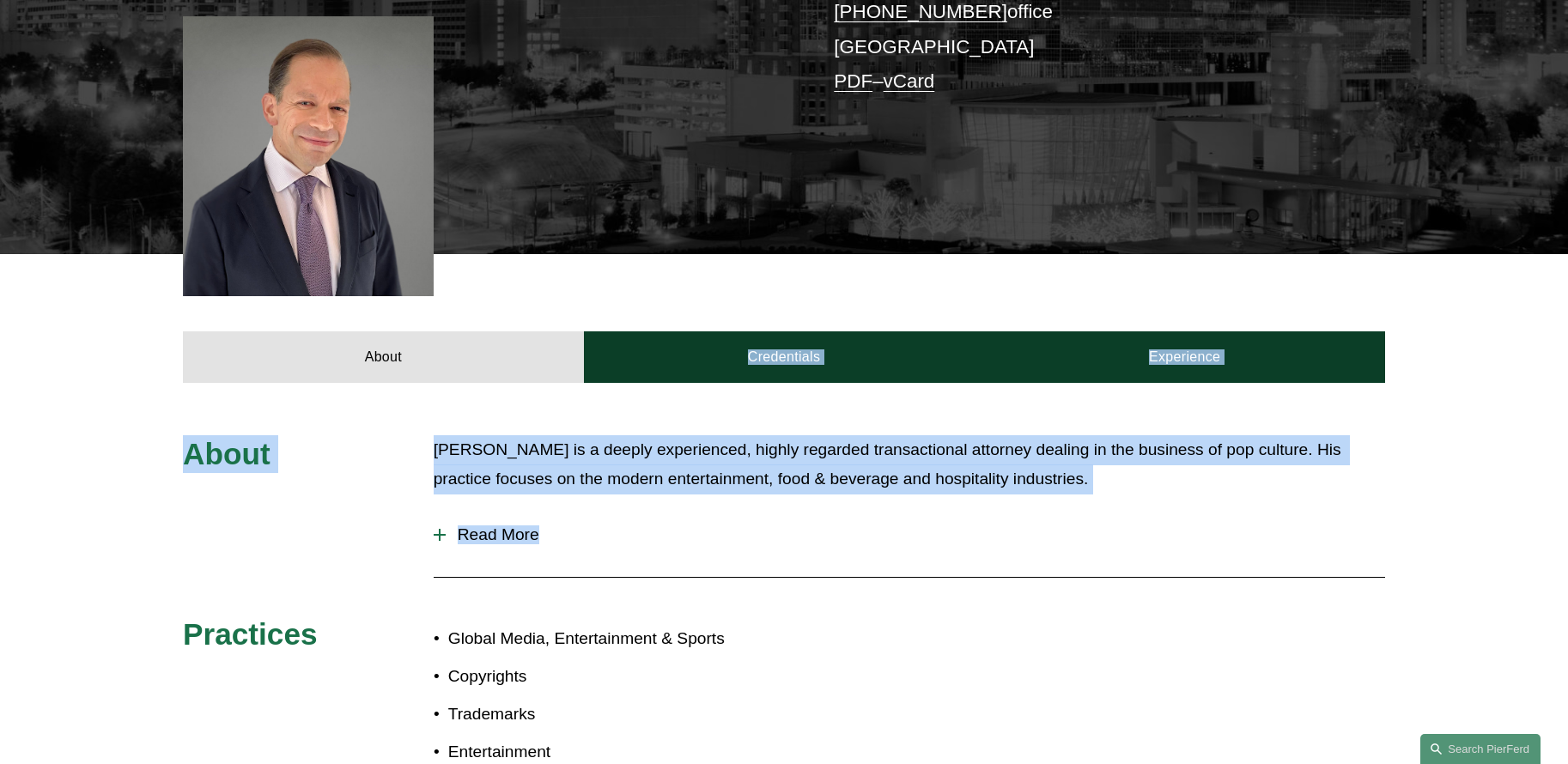
drag, startPoint x: 153, startPoint y: 326, endPoint x: 1362, endPoint y: 598, distance: 1239.2
click at [1362, 598] on article "Steven S. Sidman Partner | Corporate Co-Chair, Global Media, Entertainment & Sp…" at bounding box center [784, 246] width 1568 height 1566
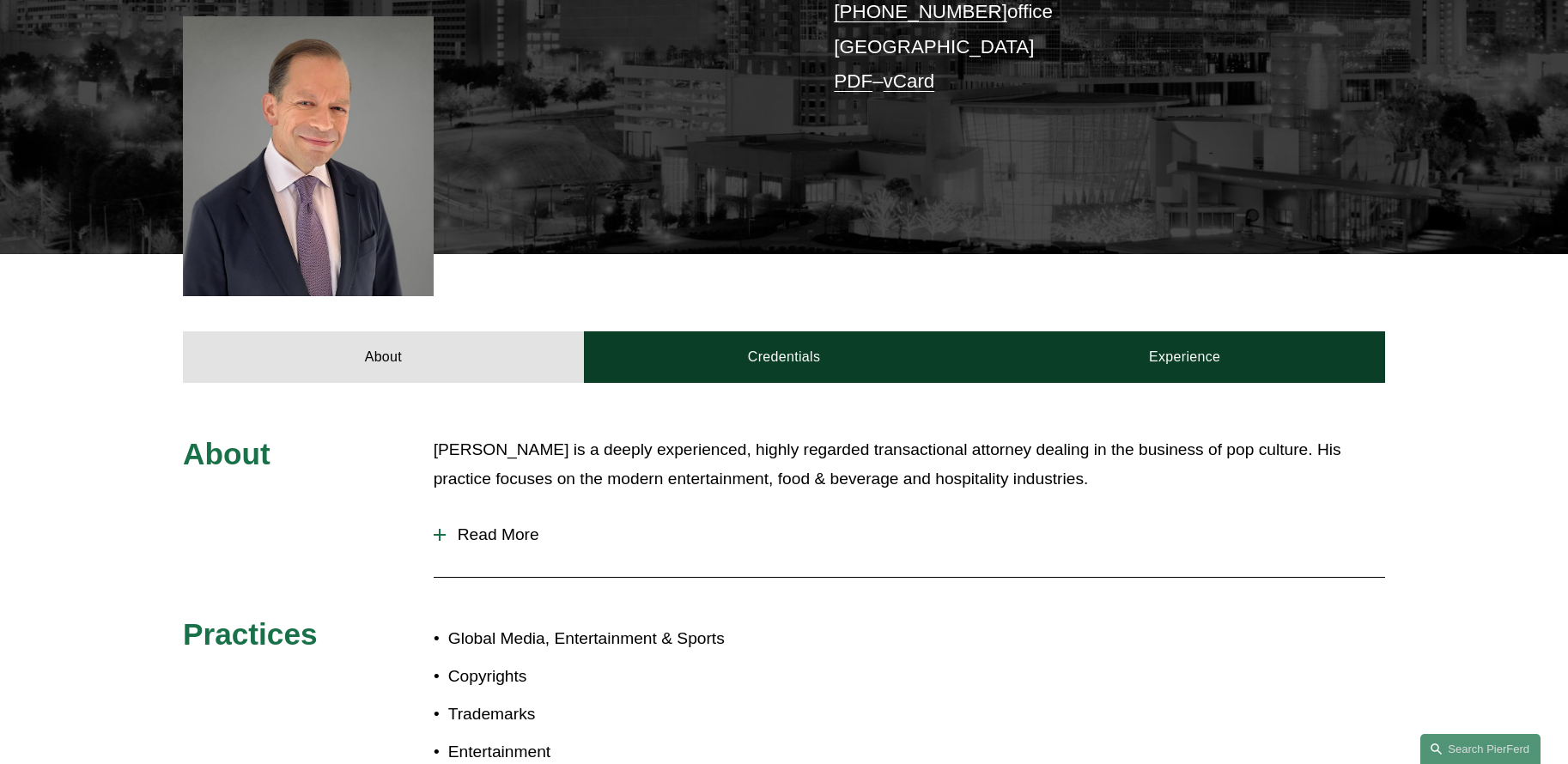
click at [1362, 598] on div "About Steven S. Sidman is a deeply experienced, highly regarded transactional a…" at bounding box center [784, 706] width 1568 height 543
drag, startPoint x: 972, startPoint y: 508, endPoint x: 177, endPoint y: 192, distance: 855.5
click at [178, 193] on article "Steven S. Sidman Partner | Corporate Co-Chair, Global Media, Entertainment & Sp…" at bounding box center [784, 246] width 1568 height 1566
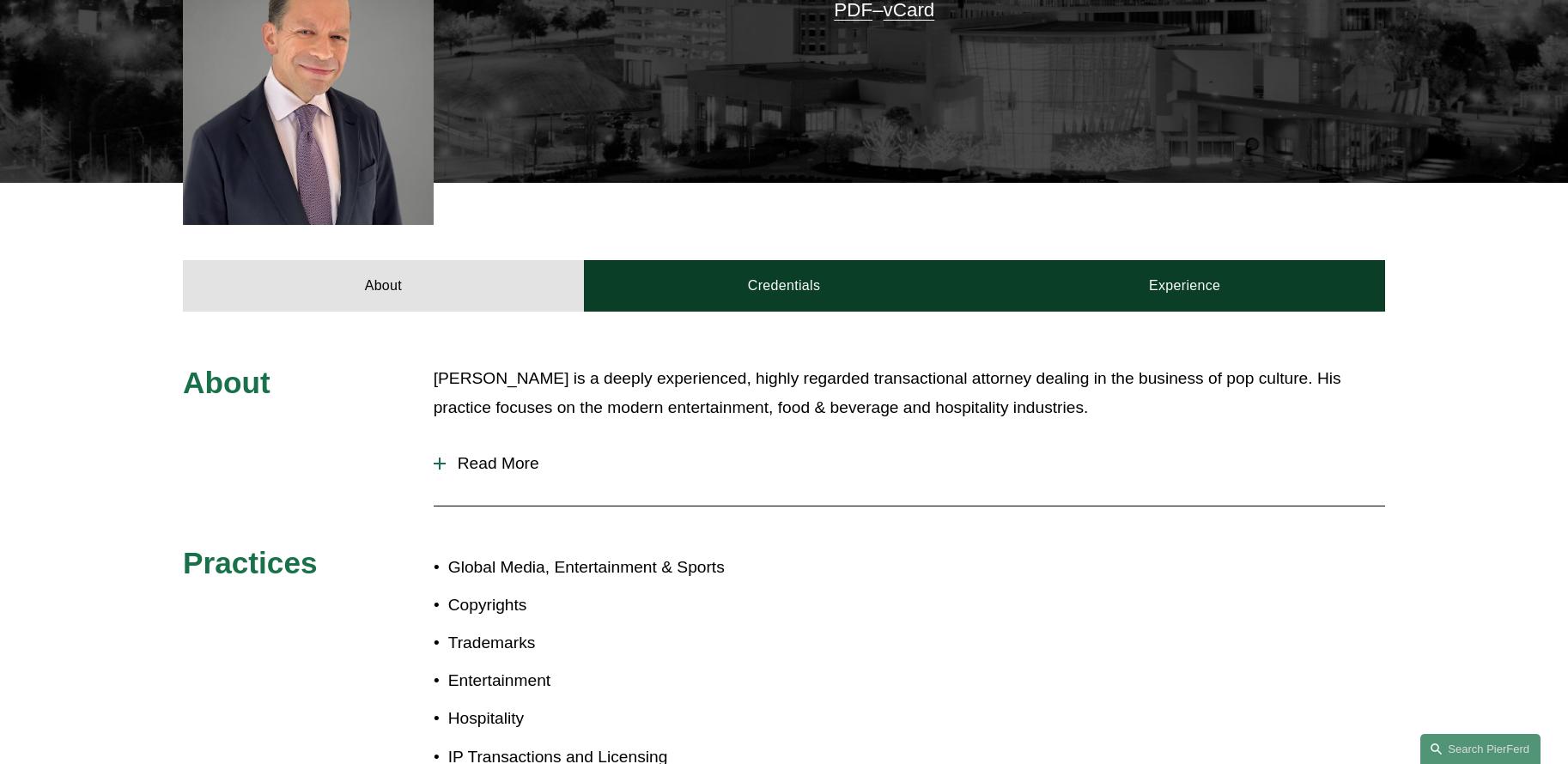
scroll to position [686, 0]
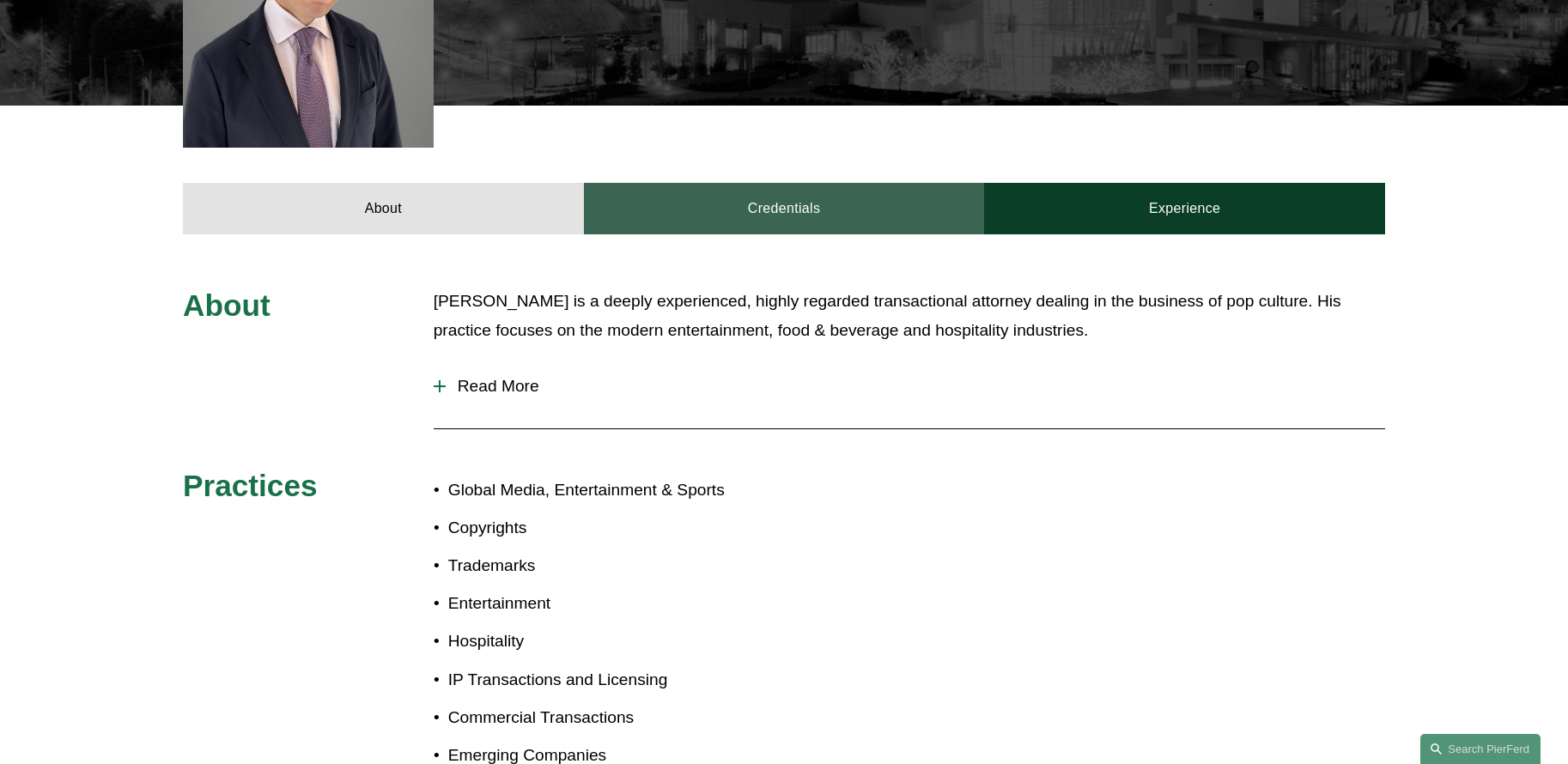
click at [699, 183] on link "Credentials" at bounding box center [784, 208] width 401 height 51
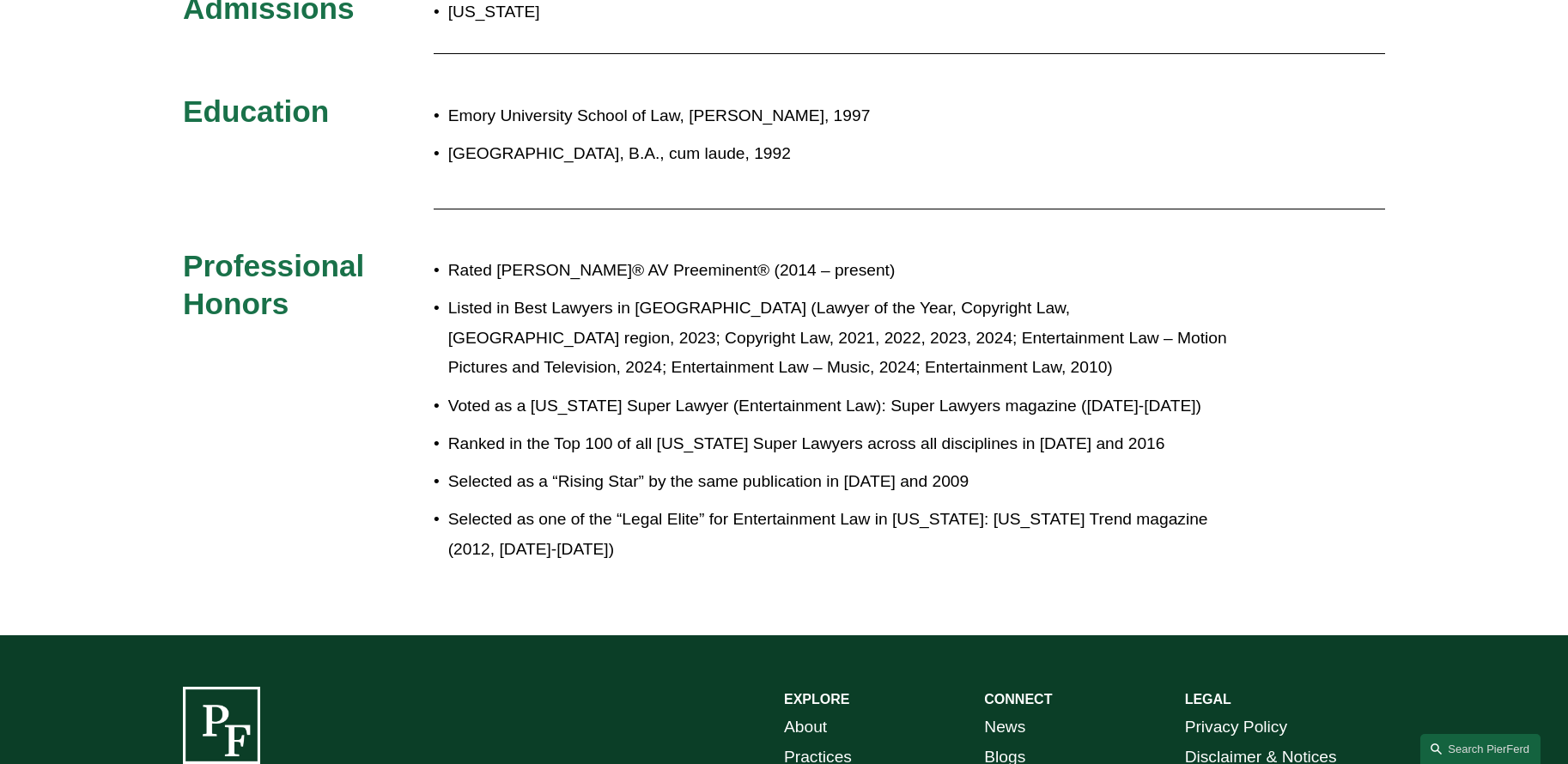
scroll to position [991, 0]
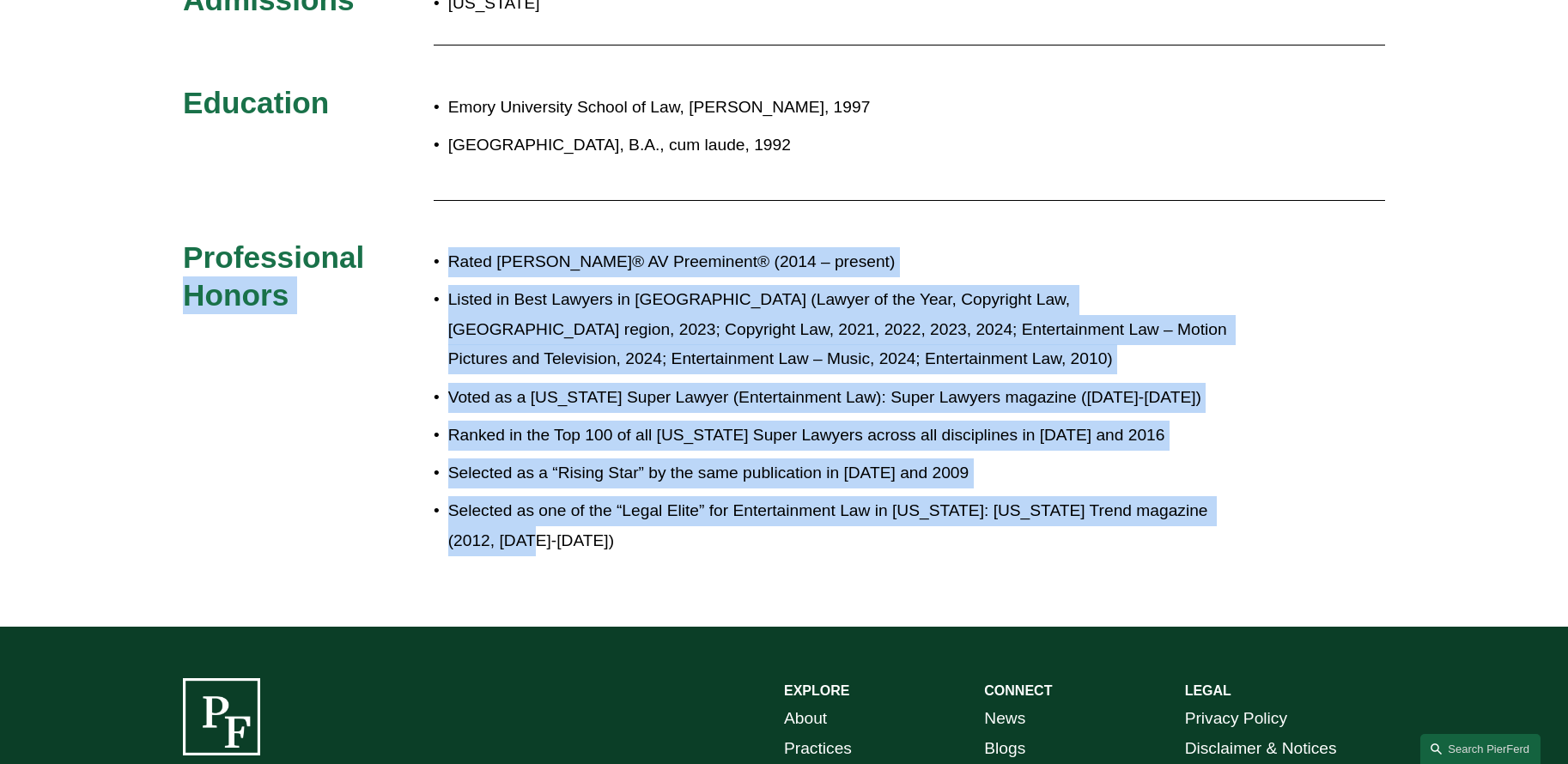
drag, startPoint x: 580, startPoint y: 540, endPoint x: 367, endPoint y: 234, distance: 372.8
click at [367, 234] on div "Admissions Georgia Education Emory University School of Law, J.D., 1997 Colgate…" at bounding box center [784, 277] width 1568 height 594
click at [405, 261] on h3 "Professional Honors" at bounding box center [308, 277] width 251 height 75
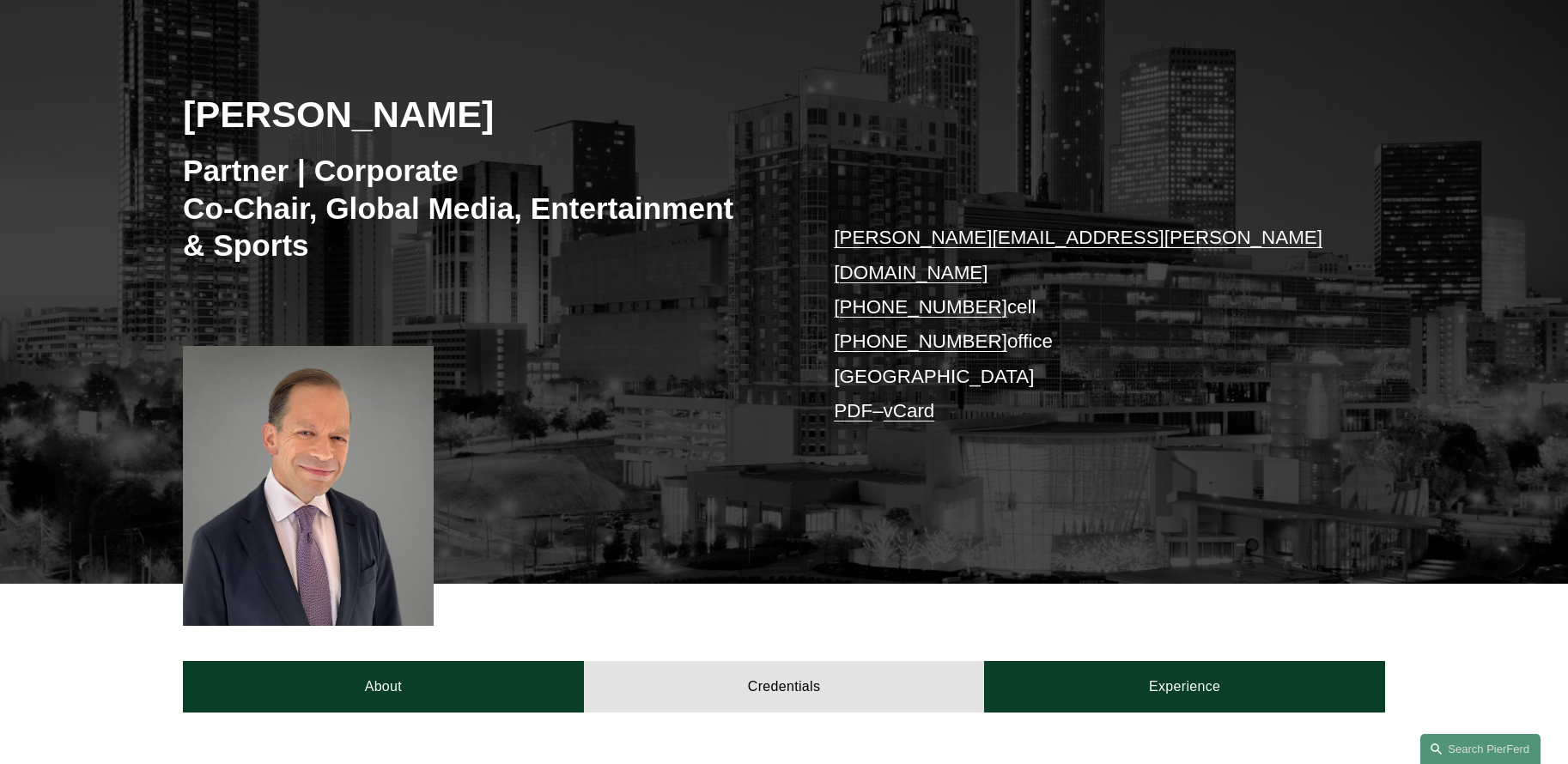
scroll to position [0, 0]
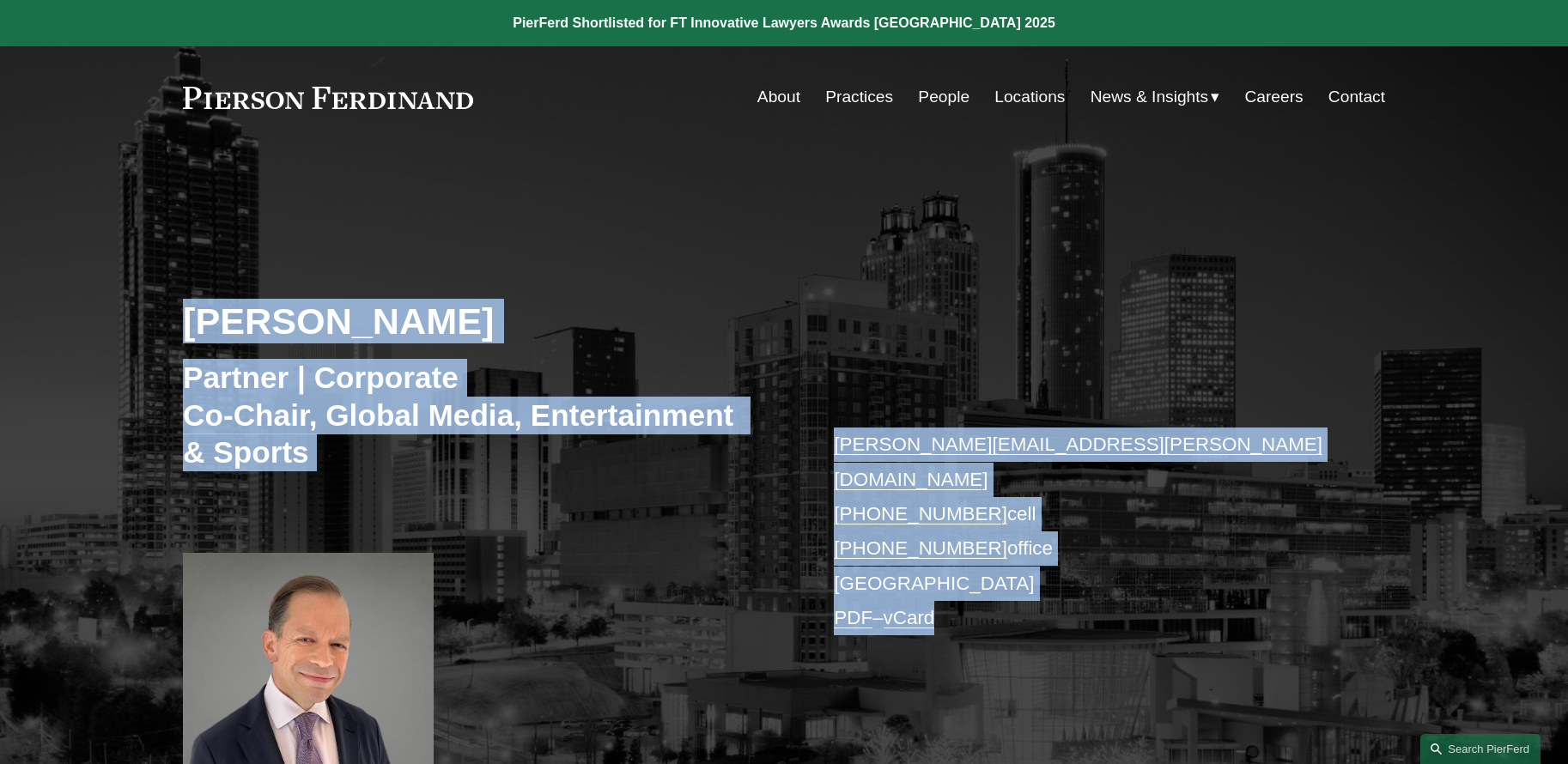
drag, startPoint x: 189, startPoint y: 306, endPoint x: 1093, endPoint y: 590, distance: 947.6
click at [1093, 590] on div "Steven S. Sidman Partner | Corporate Co-Chair, Global Media, Entertainment & Sp…" at bounding box center [784, 494] width 1568 height 595
click at [1093, 590] on p "steven.sidman@pierferd.com +1.404.932.3111 cell +1.404.334.0112 office Atlanta …" at bounding box center [1084, 532] width 500 height 208
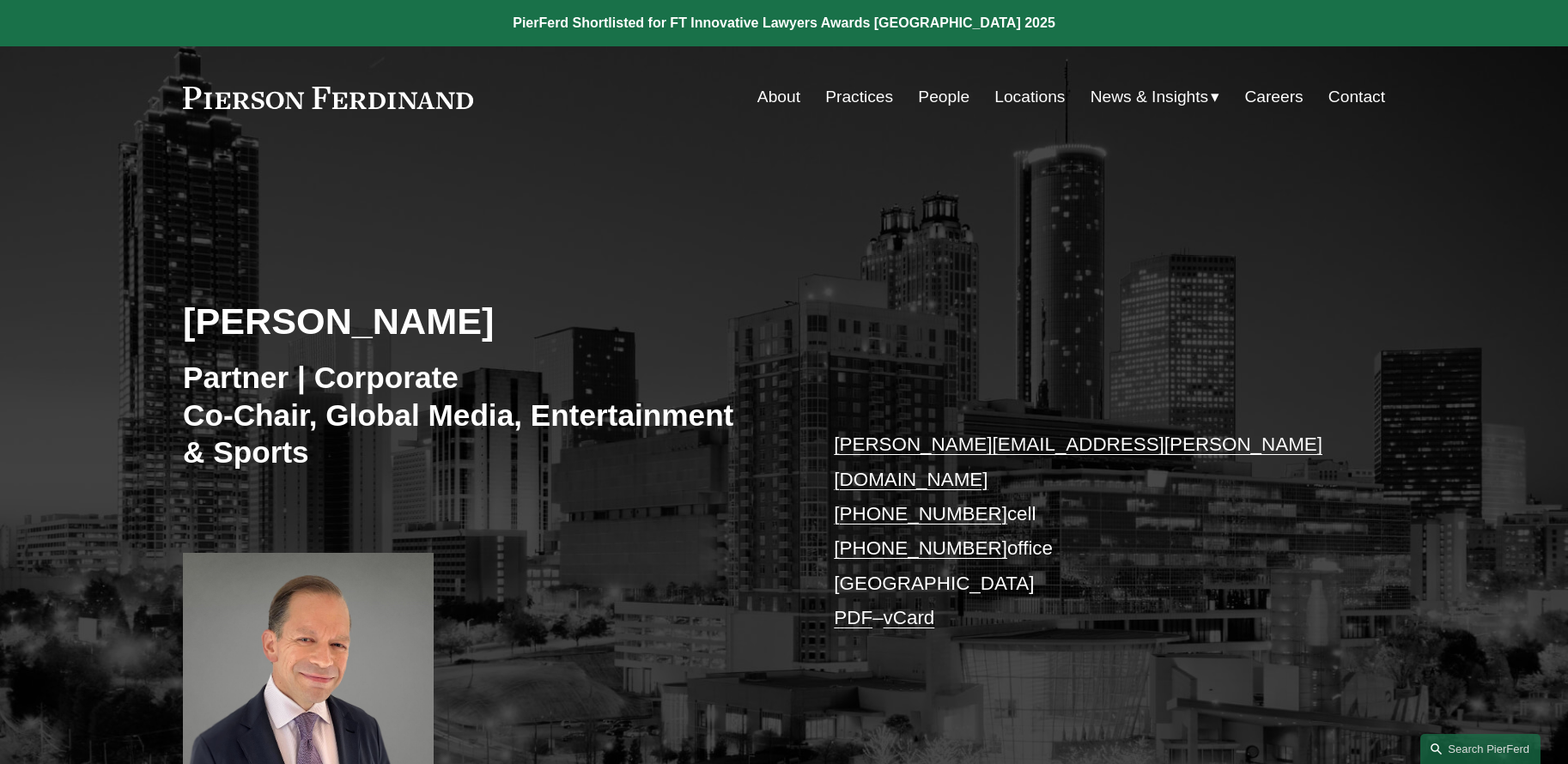
click at [864, 96] on link "Practices" at bounding box center [859, 97] width 68 height 33
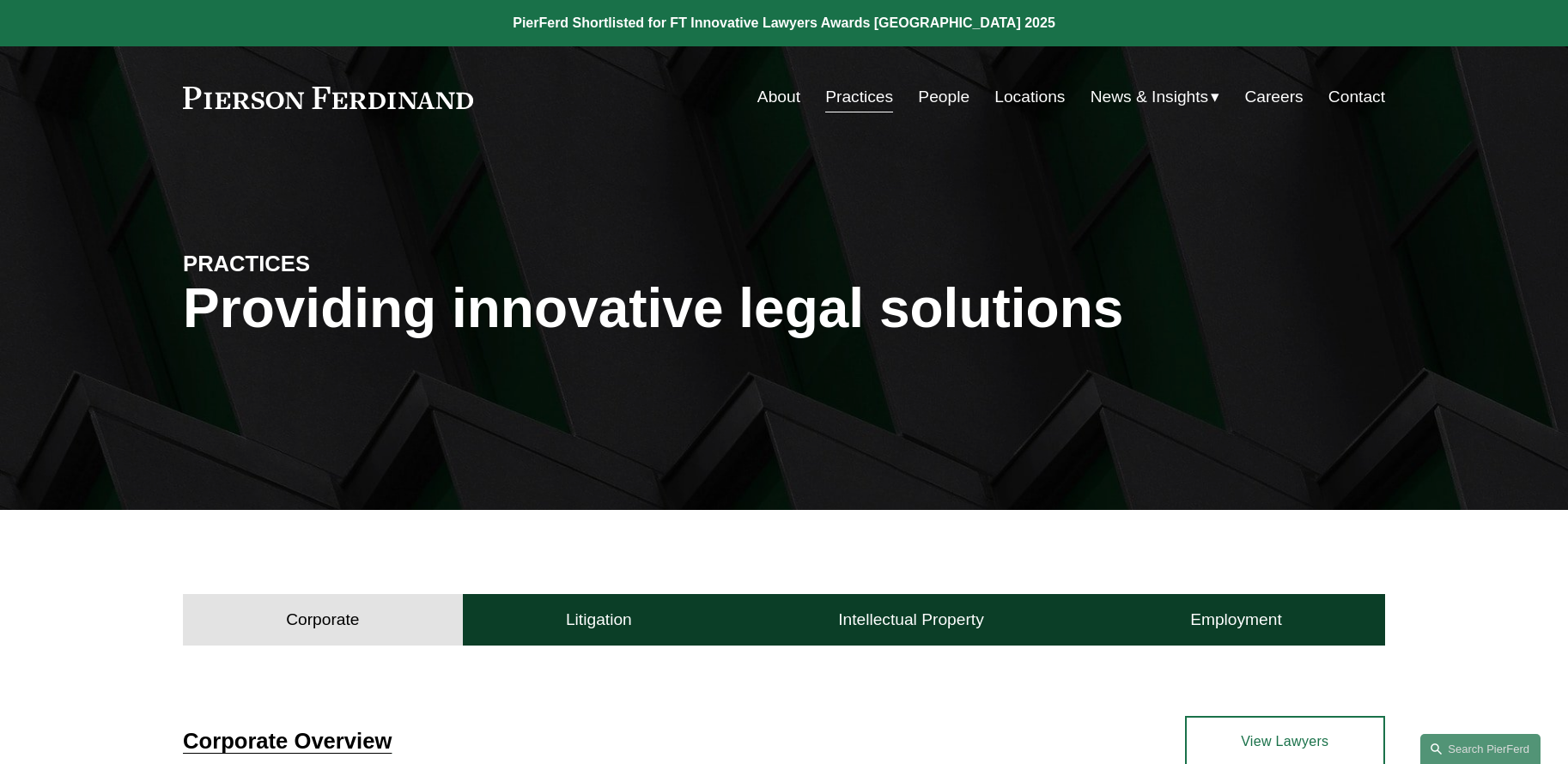
click at [918, 94] on link "People" at bounding box center [944, 97] width 51 height 33
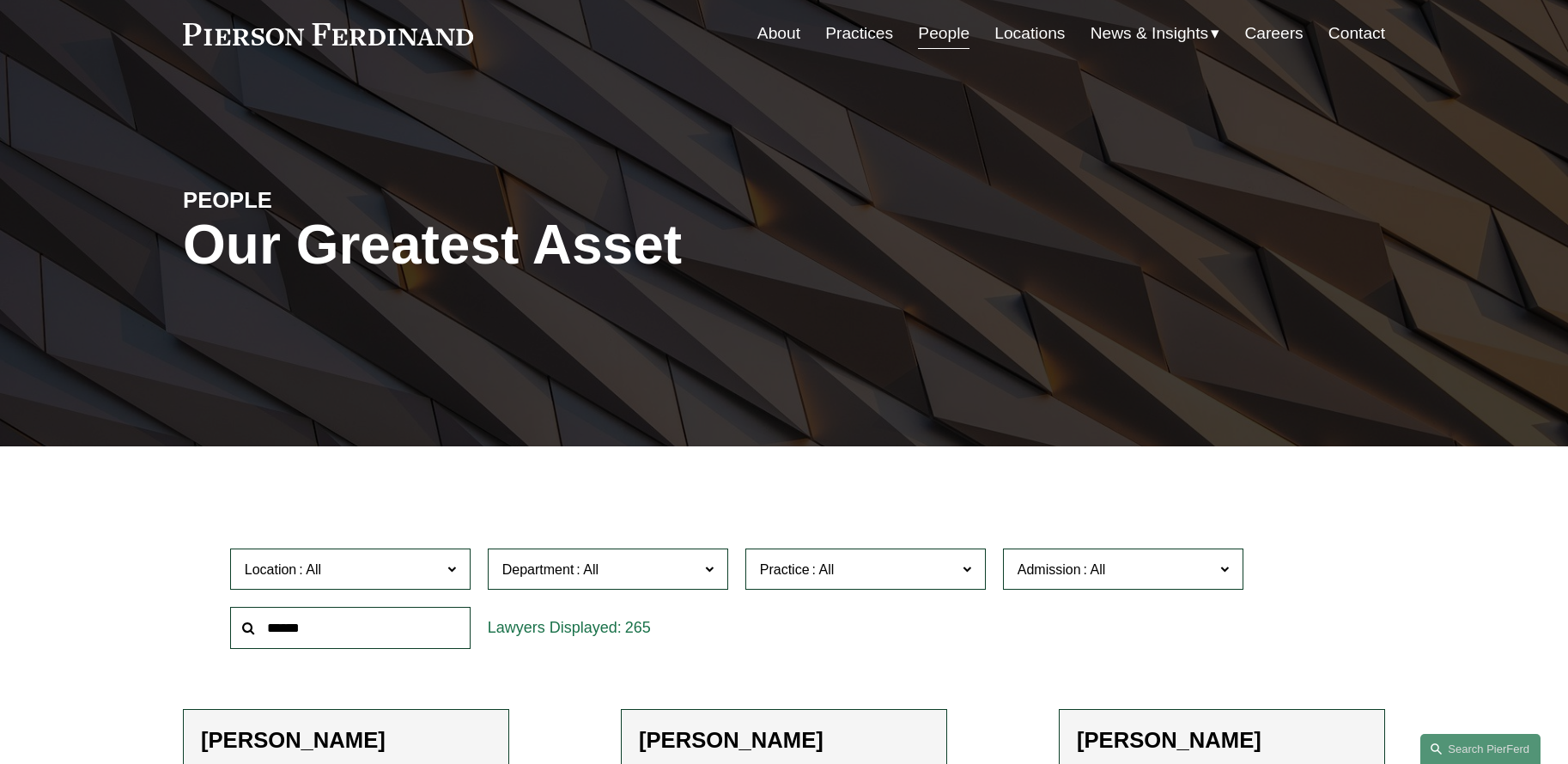
scroll to position [138, 0]
